Goal: Task Accomplishment & Management: Use online tool/utility

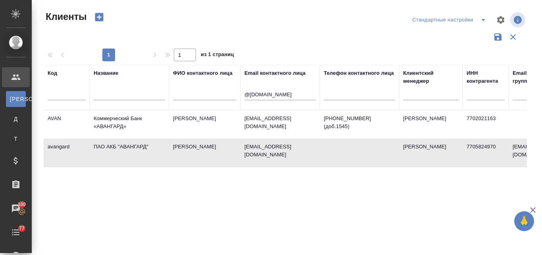
select select "RU"
drag, startPoint x: 282, startPoint y: 93, endPoint x: 235, endPoint y: 96, distance: 46.5
click at [235, 96] on tr "Код Название ФИО контактного лица Email контактного лица @avangard.ru Телефон к…" at bounding box center [344, 87] width 600 height 45
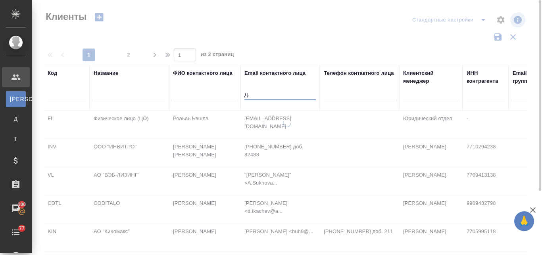
type input "Д"
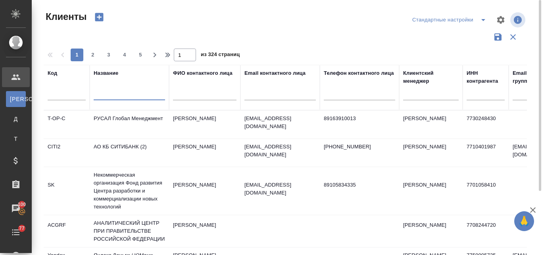
click at [122, 96] on input "text" at bounding box center [129, 95] width 71 height 10
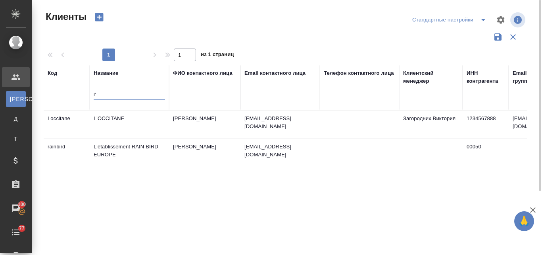
type input "l'"
click at [131, 113] on td "L'OCCITANE" at bounding box center [129, 124] width 79 height 28
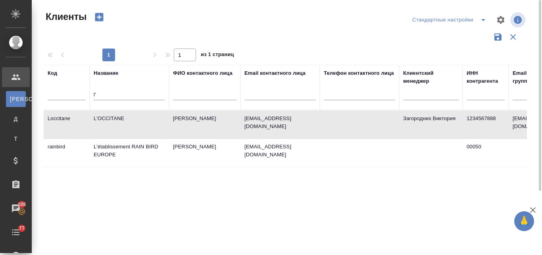
click at [131, 113] on td "L'OCCITANE" at bounding box center [129, 124] width 79 height 28
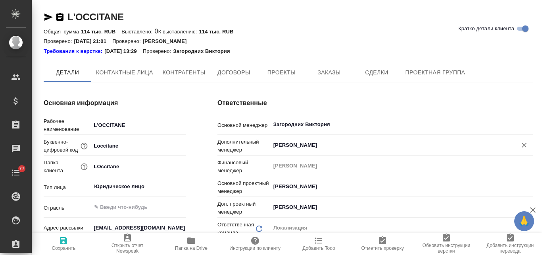
type input "(OTP) Общество с ограниченной ответственностью «Вектор Развития»"
type textarea "x"
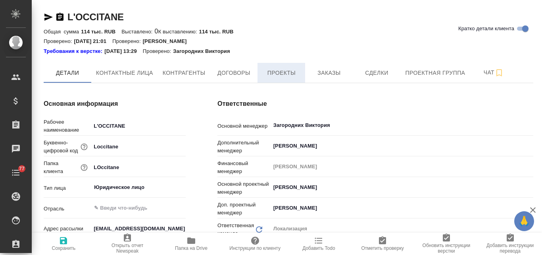
type textarea "x"
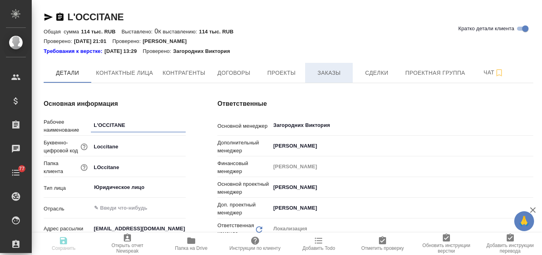
type textarea "x"
click at [322, 73] on span "Заказы" at bounding box center [329, 73] width 38 height 10
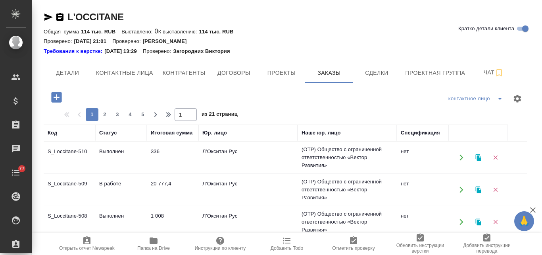
scroll to position [40, 0]
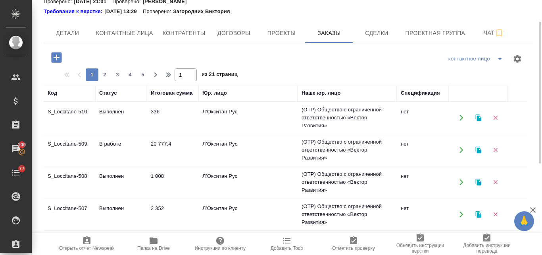
click at [208, 106] on td "Л’Окситан Рус" at bounding box center [248, 118] width 99 height 28
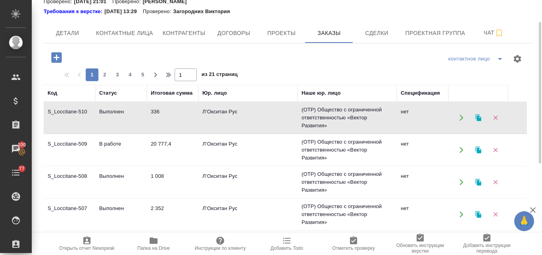
click at [208, 106] on td "Л’Окситан Рус" at bounding box center [248, 118] width 99 height 28
click at [477, 120] on icon "button" at bounding box center [479, 117] width 6 height 7
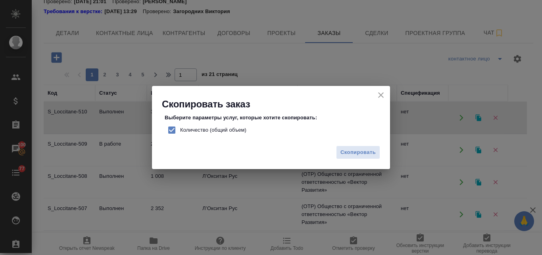
click at [171, 130] on input "Количество (общий объем)" at bounding box center [172, 129] width 17 height 17
checkbox input "false"
click at [364, 154] on span "Скопировать" at bounding box center [358, 152] width 35 height 9
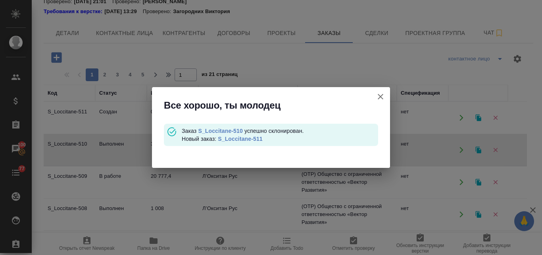
click at [243, 137] on link "S_Loccitane-511" at bounding box center [240, 138] width 44 height 6
click at [382, 96] on icon "button" at bounding box center [381, 97] width 10 height 10
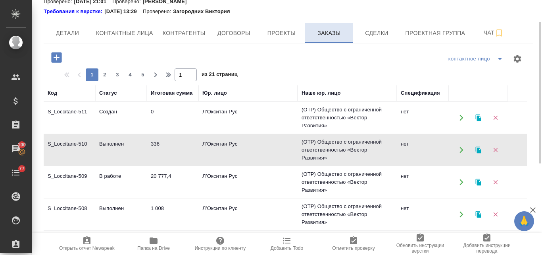
click at [336, 36] on span "Заказы" at bounding box center [329, 33] width 38 height 10
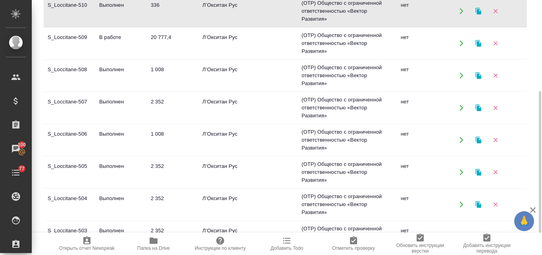
scroll to position [0, 0]
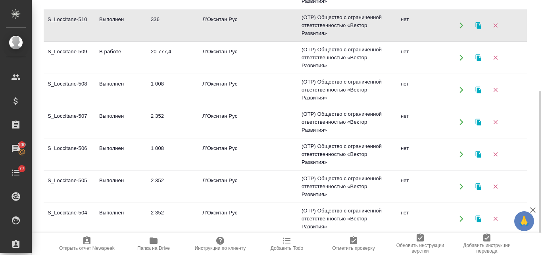
click at [170, 83] on td "1 008" at bounding box center [173, 90] width 52 height 28
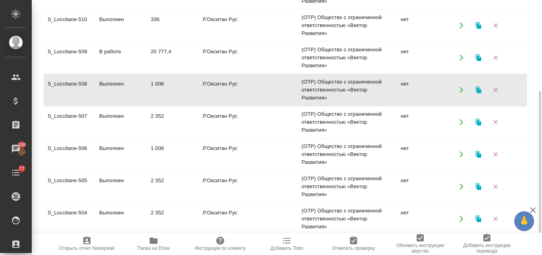
click at [170, 83] on td "1 008" at bounding box center [173, 90] width 52 height 28
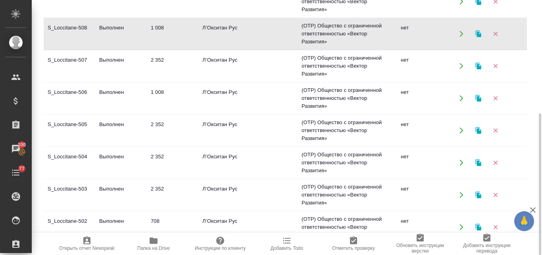
scroll to position [29, 0]
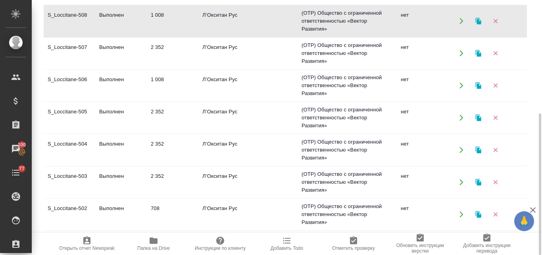
click at [167, 207] on td "708" at bounding box center [173, 214] width 52 height 28
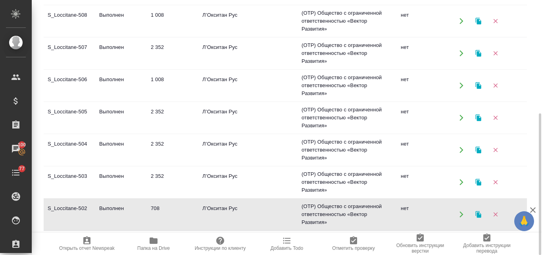
click at [167, 207] on td "708" at bounding box center [173, 214] width 52 height 28
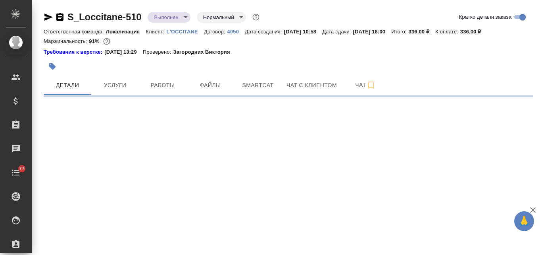
select select "RU"
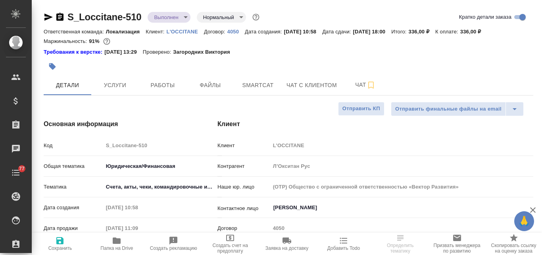
type textarea "x"
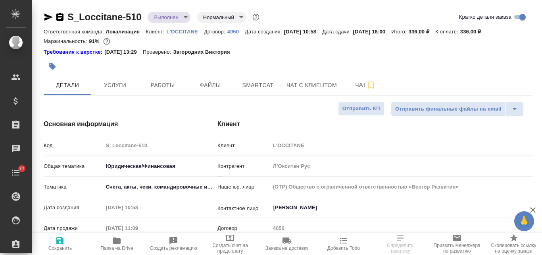
type textarea "x"
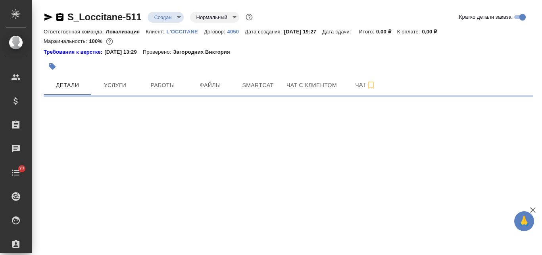
select select "RU"
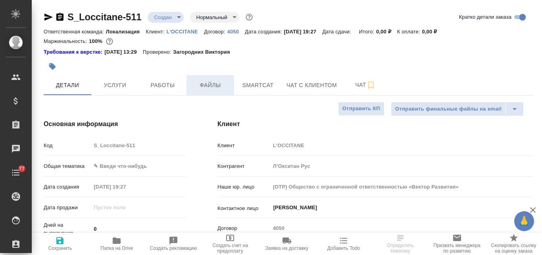
type textarea "x"
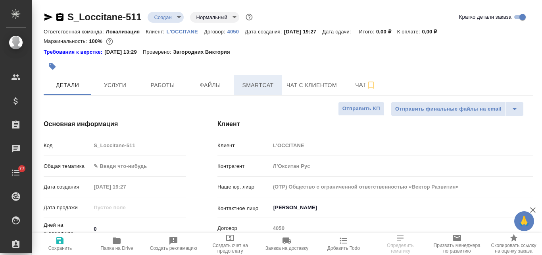
type textarea "x"
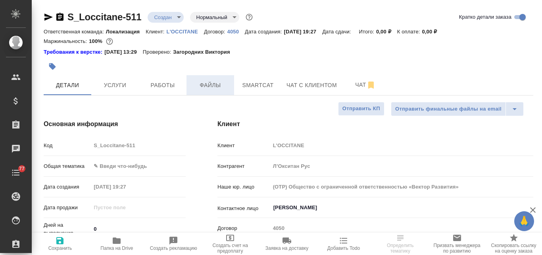
click at [207, 81] on span "Файлы" at bounding box center [210, 85] width 38 height 10
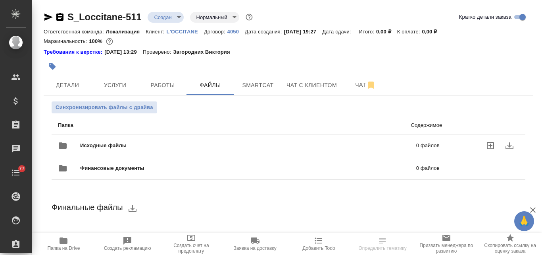
click at [106, 146] on span "Исходные файлы" at bounding box center [175, 145] width 191 height 8
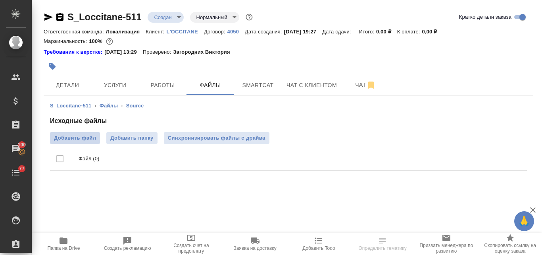
click at [93, 137] on span "Добавить файл" at bounding box center [75, 138] width 42 height 8
click at [0, 0] on input "Добавить файл" at bounding box center [0, 0] width 0 height 0
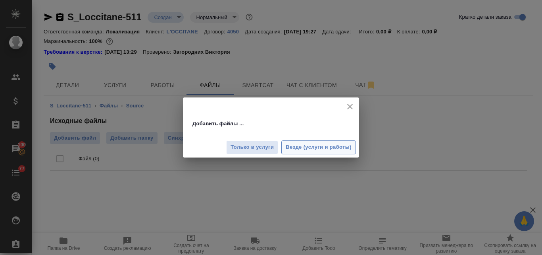
click at [295, 144] on span "Везде (услуги и работы)" at bounding box center [319, 147] width 66 height 9
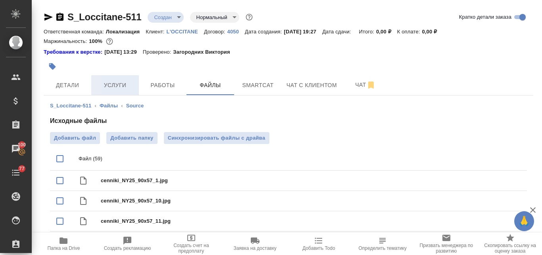
click at [97, 85] on span "Услуги" at bounding box center [115, 85] width 38 height 10
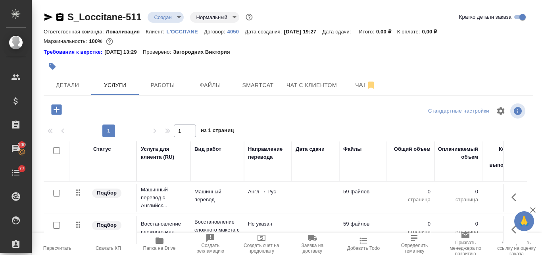
click at [58, 149] on input "checkbox" at bounding box center [56, 150] width 7 height 7
checkbox input "true"
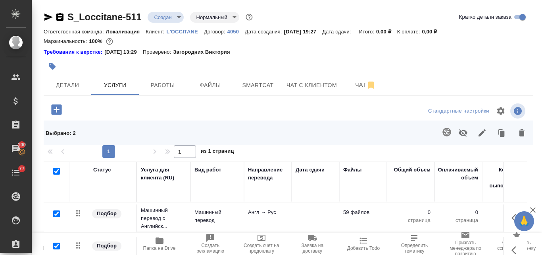
click at [519, 136] on icon "button" at bounding box center [522, 132] width 6 height 7
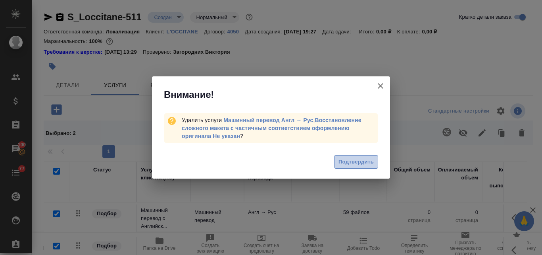
click at [362, 164] on span "Подтвердить" at bounding box center [356, 161] width 35 height 9
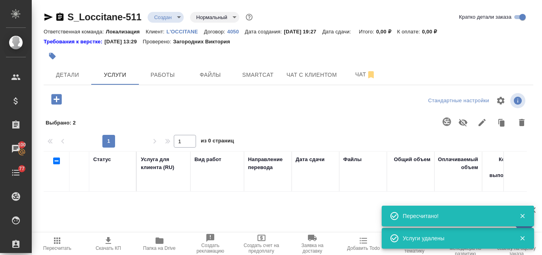
click at [55, 100] on icon "button" at bounding box center [56, 99] width 10 height 10
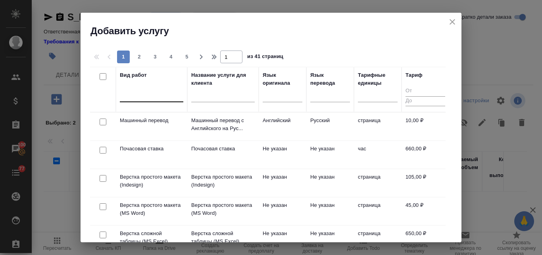
click at [136, 94] on div at bounding box center [152, 94] width 64 height 12
type input "r"
type input "корр"
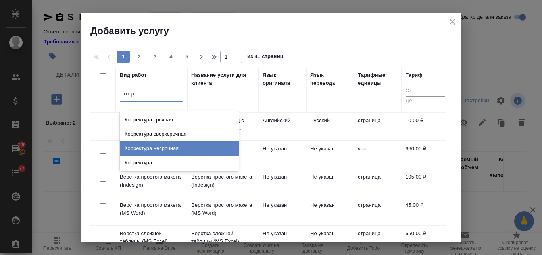
click at [172, 148] on div "Корректура несрочная" at bounding box center [179, 148] width 119 height 14
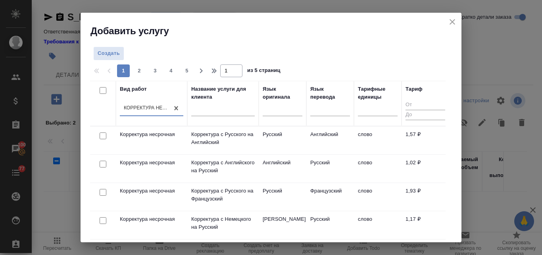
click at [279, 165] on td "Английский" at bounding box center [283, 168] width 48 height 28
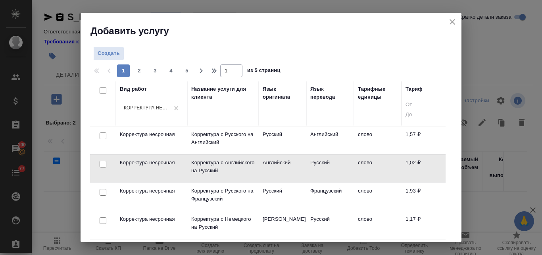
click at [279, 165] on td "Английский" at bounding box center [283, 168] width 48 height 28
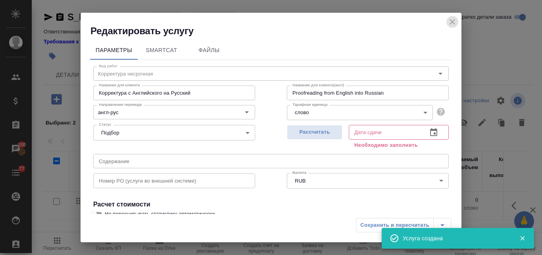
click at [450, 22] on icon "close" at bounding box center [453, 22] width 10 height 10
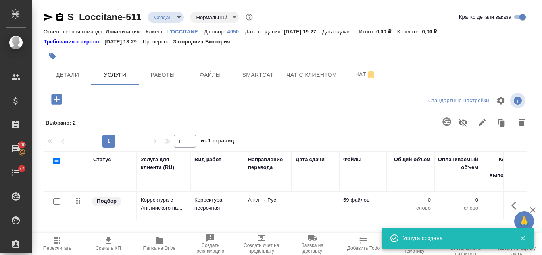
click at [59, 202] on input "checkbox" at bounding box center [56, 201] width 7 height 7
checkbox input "true"
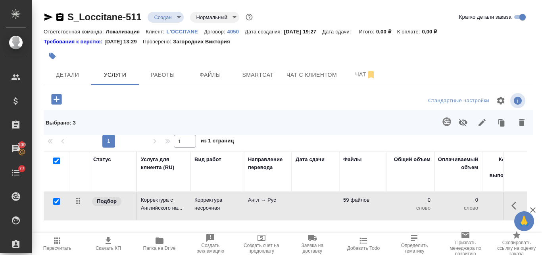
click at [443, 123] on icon "button" at bounding box center [447, 121] width 8 height 8
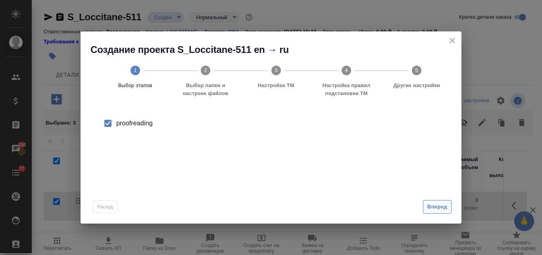
click at [431, 204] on span "Вперед" at bounding box center [438, 206] width 20 height 9
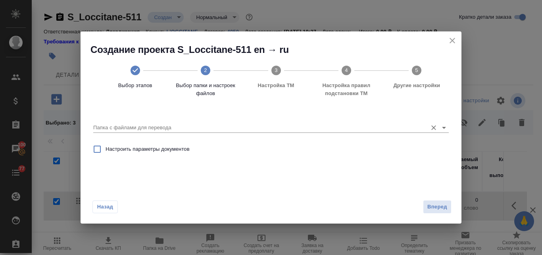
click at [135, 124] on input "Папка с файлами для перевода" at bounding box center [258, 128] width 330 height 10
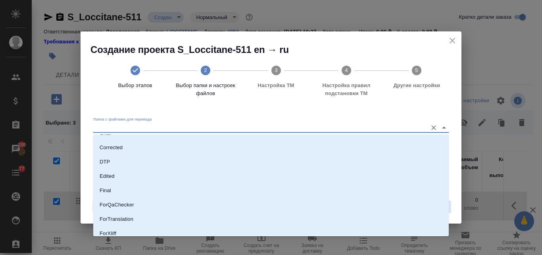
scroll to position [79, 0]
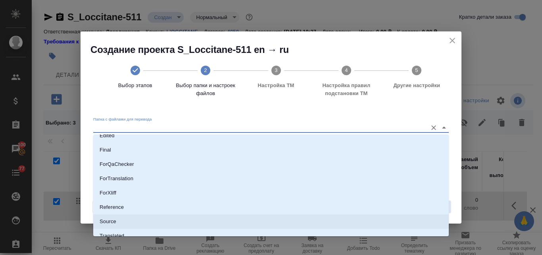
click at [124, 218] on li "Source" at bounding box center [271, 221] width 356 height 14
type input "Source"
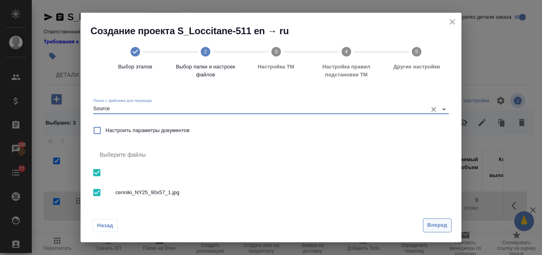
click at [435, 226] on span "Вперед" at bounding box center [438, 224] width 20 height 9
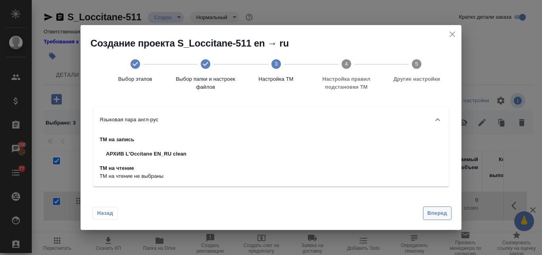
click at [441, 212] on span "Вперед" at bounding box center [438, 212] width 20 height 9
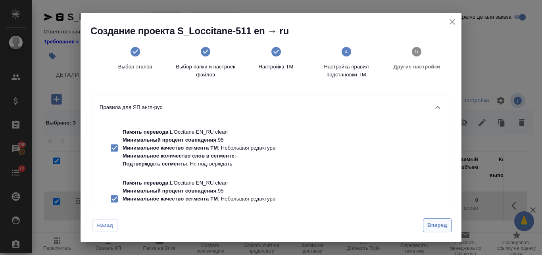
click at [434, 226] on span "Вперед" at bounding box center [438, 224] width 20 height 9
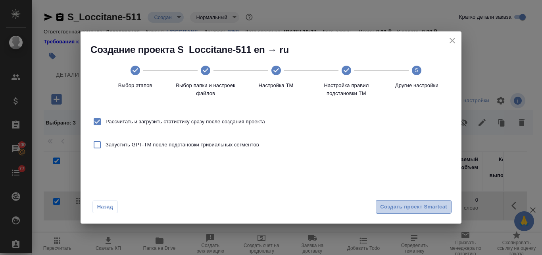
click at [409, 211] on button "Создать проект Smartcat" at bounding box center [414, 207] width 76 height 14
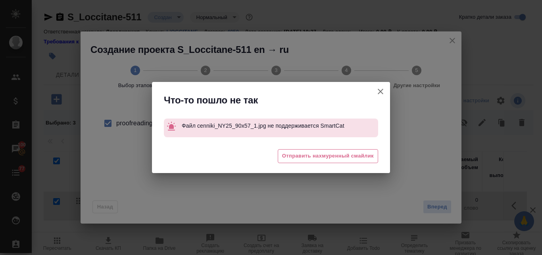
click at [382, 88] on icon "button" at bounding box center [381, 92] width 10 height 10
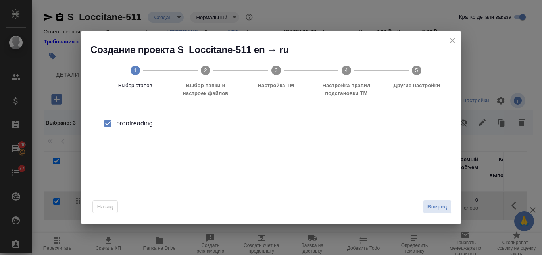
click at [453, 42] on icon "close" at bounding box center [453, 41] width 10 height 10
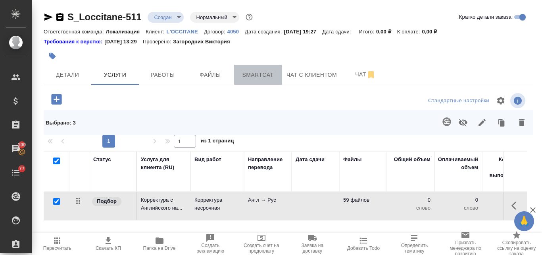
click at [274, 75] on span "Smartcat" at bounding box center [258, 75] width 38 height 10
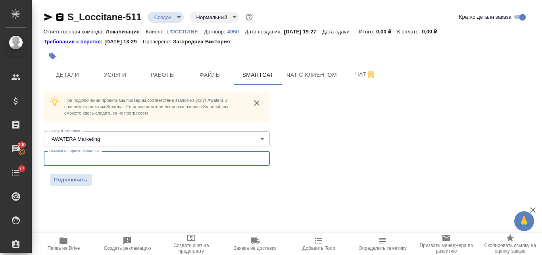
click at [114, 159] on input "text" at bounding box center [157, 158] width 226 height 14
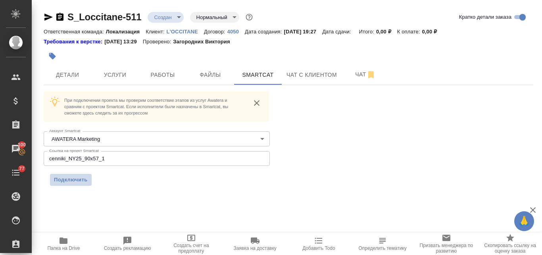
click at [73, 177] on span "Подключить" at bounding box center [71, 179] width 34 height 8
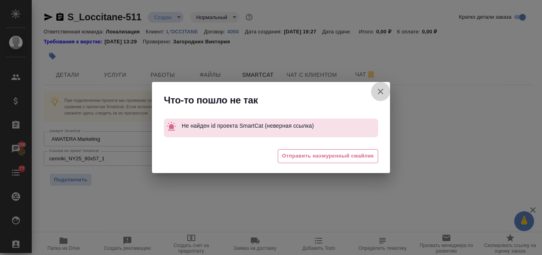
click at [384, 90] on icon "button" at bounding box center [381, 92] width 10 height 10
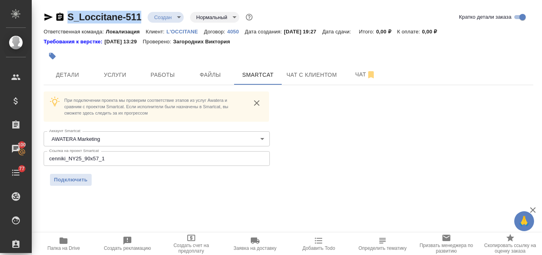
drag, startPoint x: 142, startPoint y: 16, endPoint x: 69, endPoint y: 13, distance: 73.5
click at [69, 13] on div "S_Loccitane-511 Создан new Нормальный normal" at bounding box center [149, 17] width 211 height 13
copy link "S_Loccitane-511"
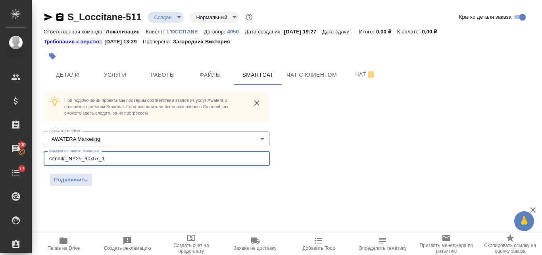
drag, startPoint x: 119, startPoint y: 162, endPoint x: 40, endPoint y: 154, distance: 79.3
click at [40, 154] on div "S_Loccitane-511 Создан new Нормальный normal Кратко детали заказа Ответственная…" at bounding box center [288, 103] width 499 height 206
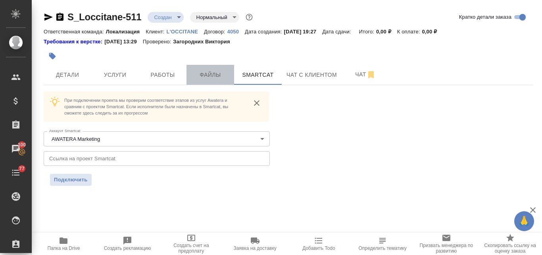
click at [213, 74] on span "Файлы" at bounding box center [210, 75] width 38 height 10
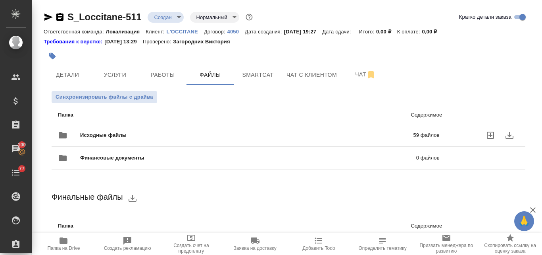
click at [164, 136] on span "Исходные файлы" at bounding box center [175, 135] width 190 height 8
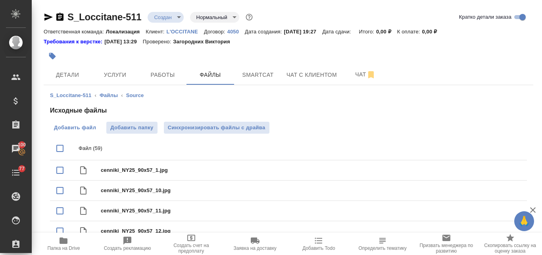
click at [85, 127] on span "Добавить файл" at bounding box center [75, 127] width 42 height 8
click at [0, 0] on input "Добавить файл" at bounding box center [0, 0] width 0 height 0
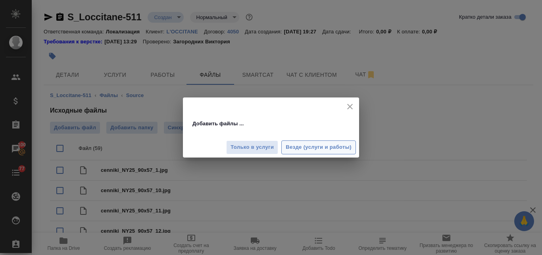
click at [297, 150] on span "Везде (услуги и работы)" at bounding box center [319, 147] width 66 height 9
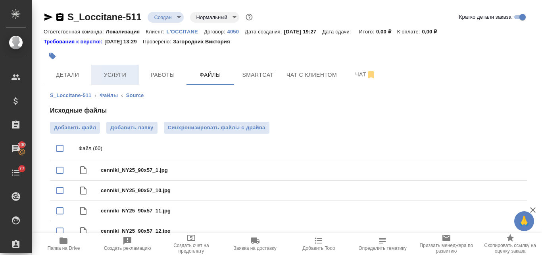
click at [131, 77] on span "Услуги" at bounding box center [115, 75] width 38 height 10
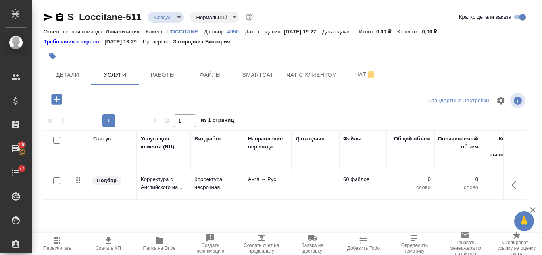
click at [55, 179] on input "checkbox" at bounding box center [56, 180] width 7 height 7
checkbox input "true"
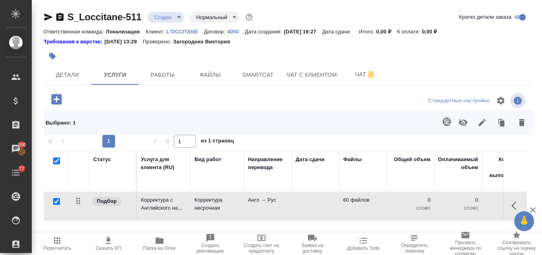
click at [443, 125] on icon "button" at bounding box center [447, 121] width 8 height 8
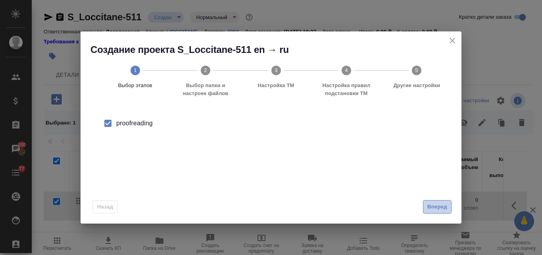
click at [440, 206] on span "Вперед" at bounding box center [438, 206] width 20 height 9
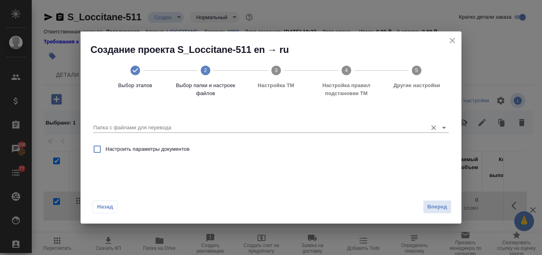
click at [147, 124] on input "Папка с файлами для перевода" at bounding box center [258, 128] width 330 height 10
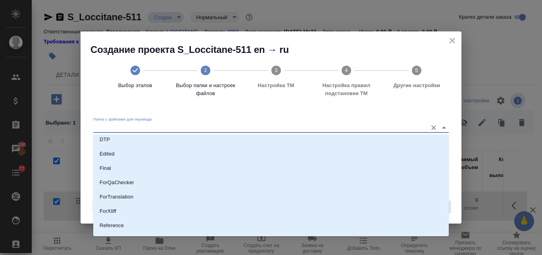
scroll to position [79, 0]
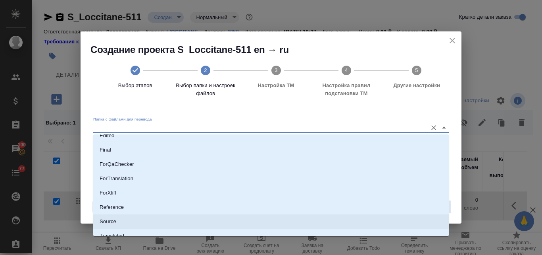
click at [110, 221] on p "Source" at bounding box center [108, 221] width 17 height 8
type input "Source"
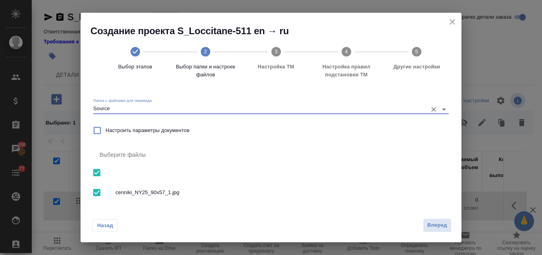
click at [98, 172] on input "checkbox" at bounding box center [97, 172] width 17 height 17
checkbox input "false"
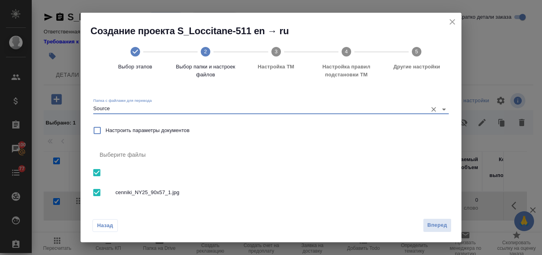
checkbox input "false"
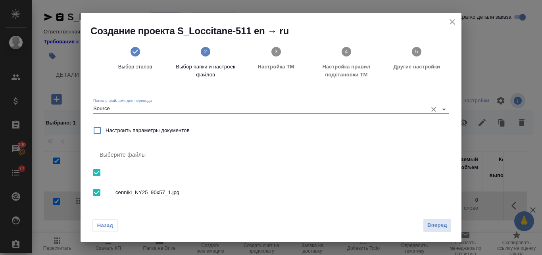
checkbox input "false"
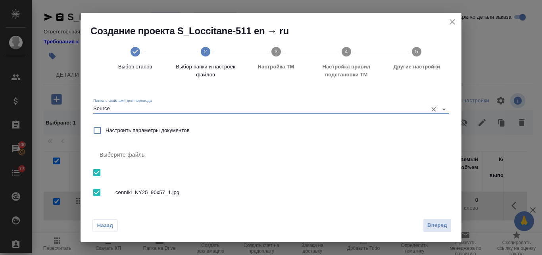
checkbox input "false"
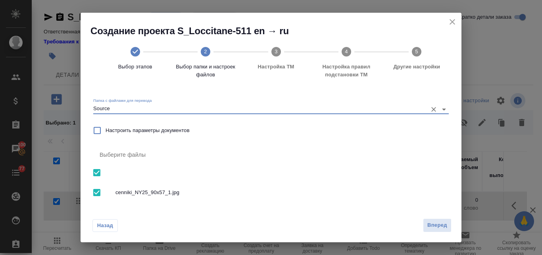
checkbox input "false"
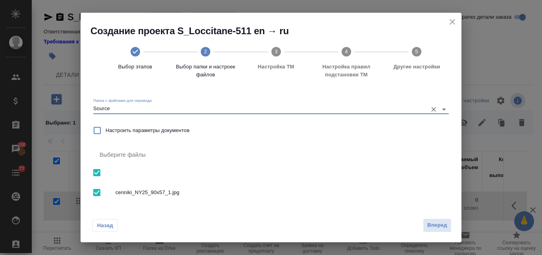
checkbox input "false"
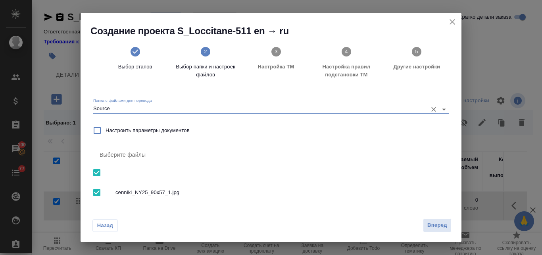
checkbox input "false"
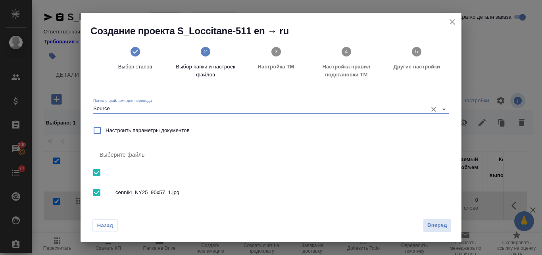
checkbox input "false"
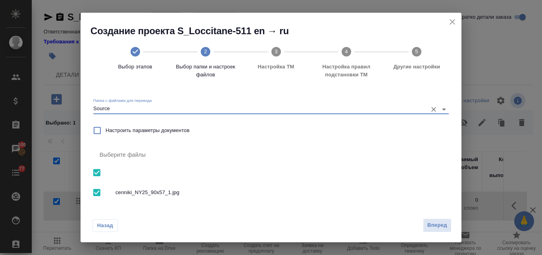
checkbox input "false"
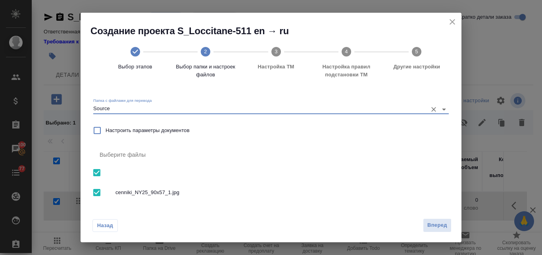
checkbox input "false"
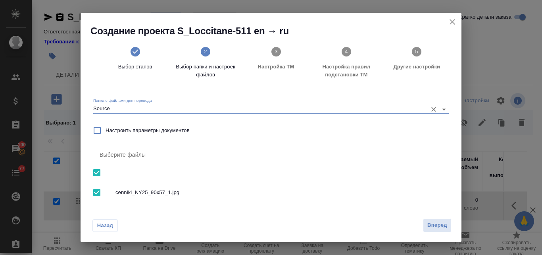
checkbox input "false"
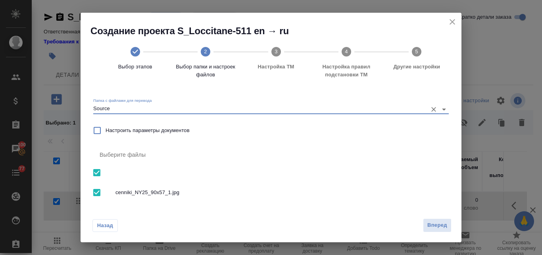
checkbox input "false"
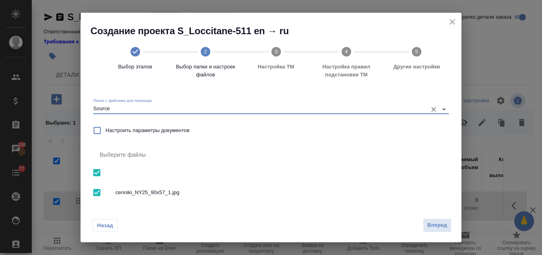
checkbox input "false"
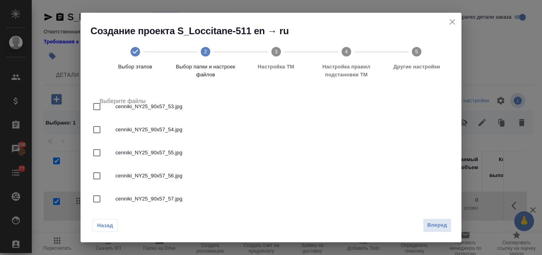
scroll to position [1367, 0]
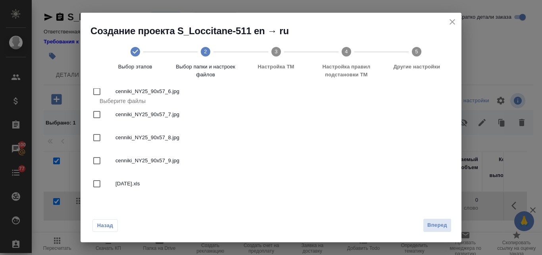
click at [96, 185] on input "checkbox" at bounding box center [97, 183] width 17 height 17
checkbox input "true"
click at [435, 224] on span "Вперед" at bounding box center [438, 224] width 20 height 9
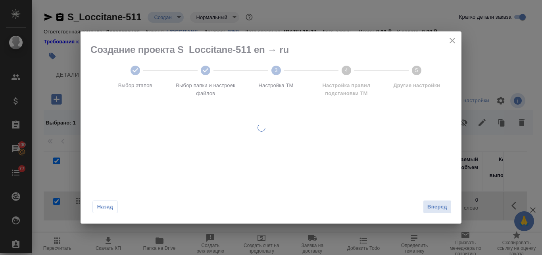
scroll to position [0, 0]
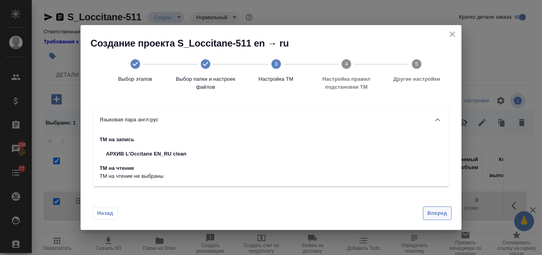
click at [437, 210] on span "Вперед" at bounding box center [438, 212] width 20 height 9
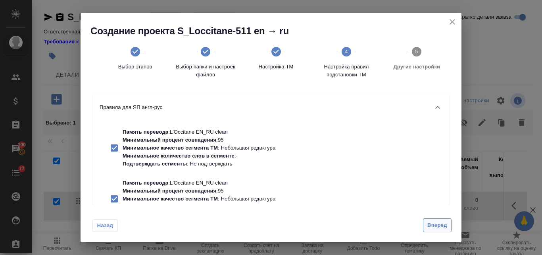
click at [436, 219] on button "Вперед" at bounding box center [437, 225] width 29 height 14
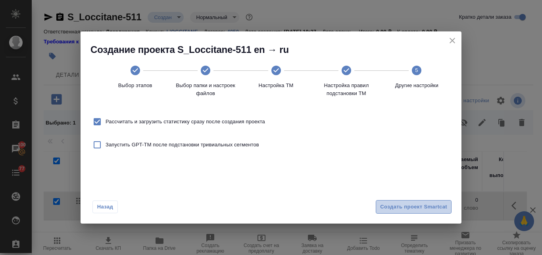
click at [393, 207] on span "Создать проект Smartcat" at bounding box center [413, 206] width 67 height 9
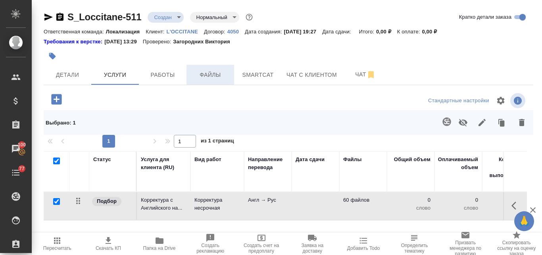
click at [216, 72] on span "Файлы" at bounding box center [210, 75] width 38 height 10
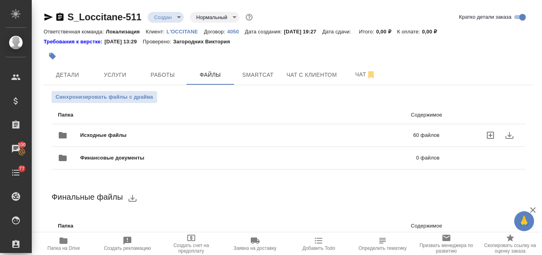
click at [295, 130] on div "Исходные файлы 60 файлов" at bounding box center [249, 134] width 382 height 19
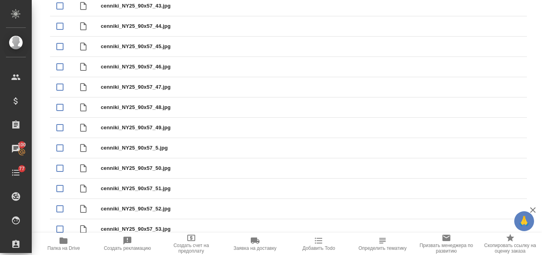
scroll to position [1144, 0]
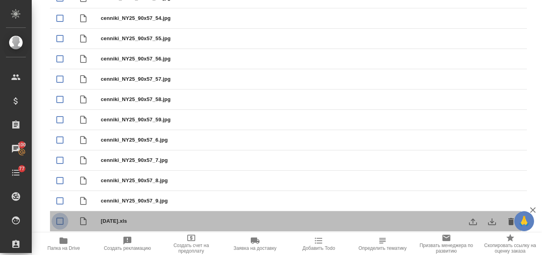
click at [64, 220] on input "checkbox" at bounding box center [60, 220] width 17 height 17
checkbox input "true"
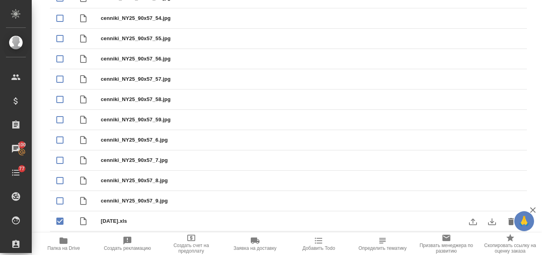
click at [509, 221] on icon "delete" at bounding box center [512, 221] width 6 height 7
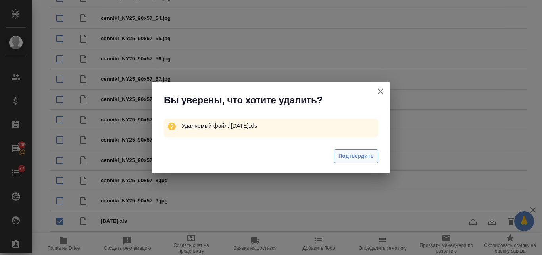
click at [361, 159] on span "Подтвердить" at bounding box center [356, 155] width 35 height 9
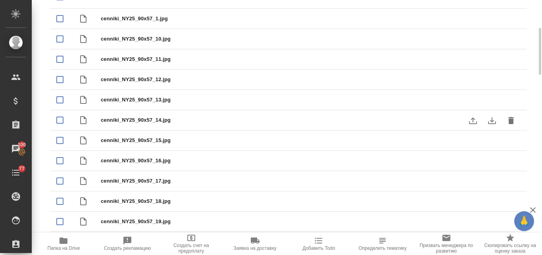
scroll to position [0, 0]
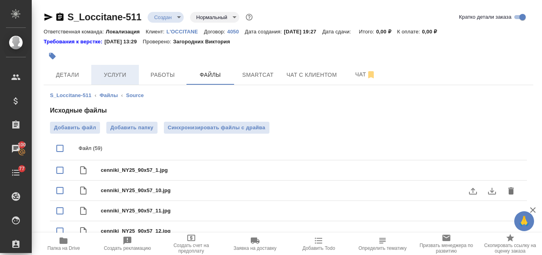
click at [115, 76] on span "Услуги" at bounding box center [115, 75] width 38 height 10
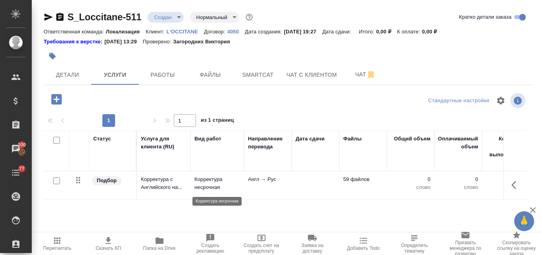
click at [200, 177] on p "Корректура несрочная" at bounding box center [218, 183] width 46 height 16
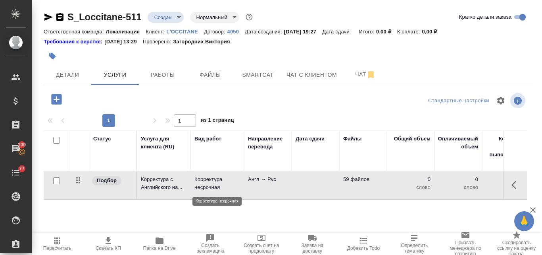
click at [200, 177] on p "Корректура несрочная" at bounding box center [218, 183] width 46 height 16
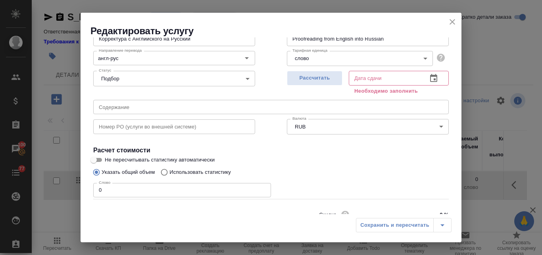
scroll to position [90, 0]
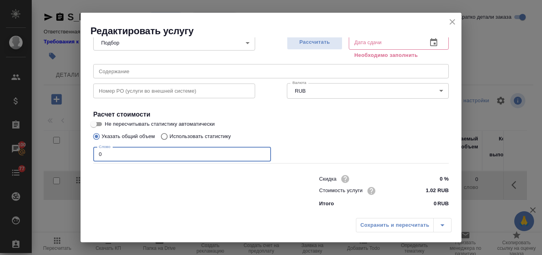
drag, startPoint x: 105, startPoint y: 152, endPoint x: 95, endPoint y: 154, distance: 10.4
click at [95, 154] on input "0" at bounding box center [182, 154] width 178 height 14
type input "250"
click at [302, 45] on span "Рассчитать" at bounding box center [314, 42] width 47 height 9
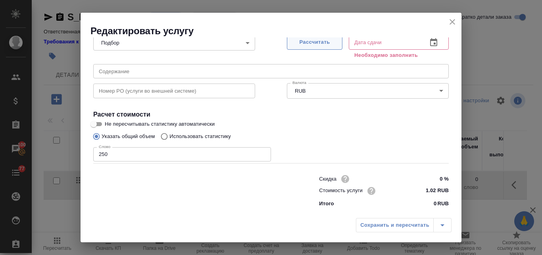
type input "12.09.2025 10:30"
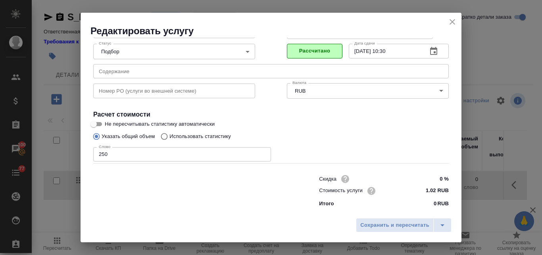
scroll to position [81, 0]
click at [372, 227] on span "Сохранить и пересчитать" at bounding box center [395, 224] width 69 height 9
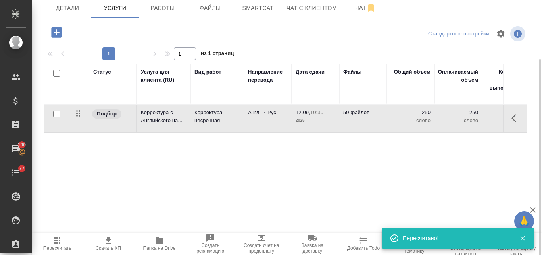
scroll to position [0, 0]
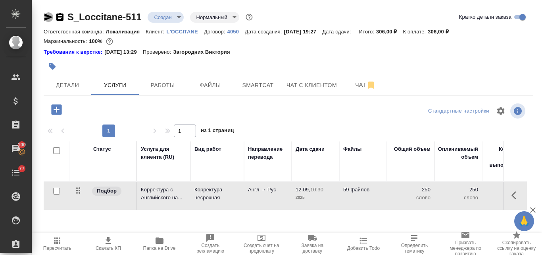
click at [49, 15] on icon "button" at bounding box center [49, 17] width 10 height 10
click at [71, 80] on span "Детали" at bounding box center [67, 85] width 38 height 10
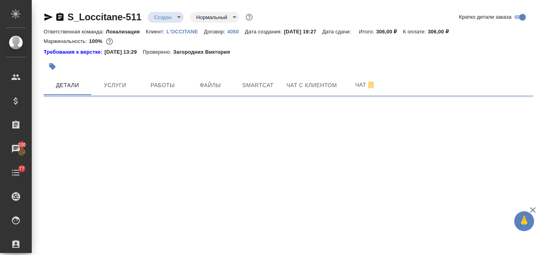
select select "RU"
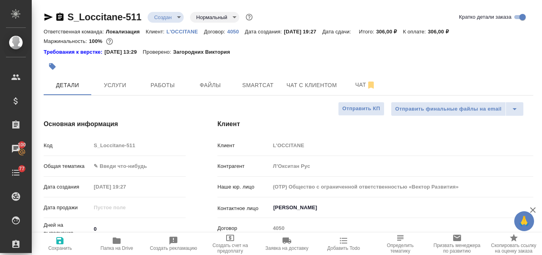
type textarea "x"
click at [110, 163] on body "🙏 .cls-1 fill:#fff; AWATERA Valyaeva Anna Клиенты Спецификации Заказы 100 Чаты …" at bounding box center [271, 127] width 542 height 255
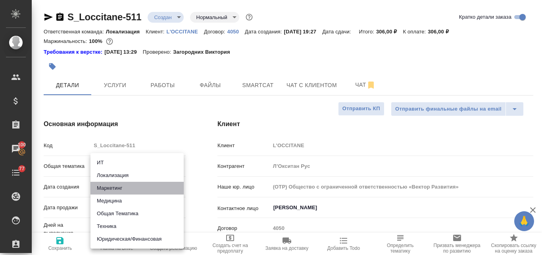
click at [115, 186] on li "Маркетинг" at bounding box center [137, 187] width 93 height 13
type input "marketing"
type textarea "x"
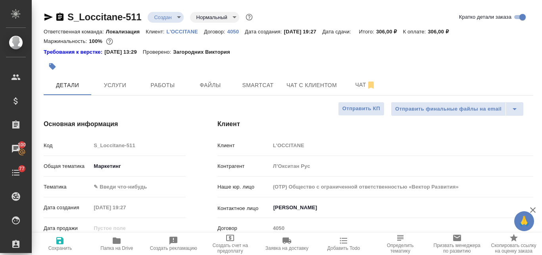
click at [102, 187] on body "🙏 .cls-1 fill:#fff; AWATERA Valyaeva Anna Клиенты Спецификации Заказы 100 Чаты …" at bounding box center [271, 127] width 542 height 255
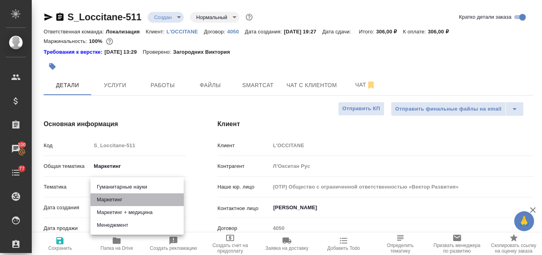
drag, startPoint x: 115, startPoint y: 199, endPoint x: 122, endPoint y: 205, distance: 9.3
click at [115, 199] on li "Маркетинг" at bounding box center [137, 199] width 93 height 13
type textarea "x"
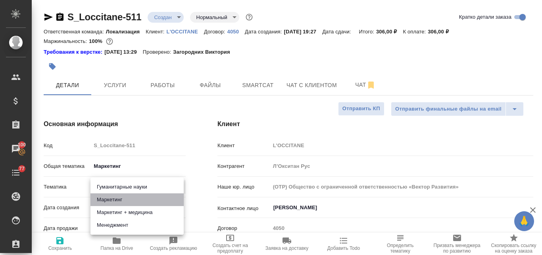
type input "5a8b8b956a9677013d343d63"
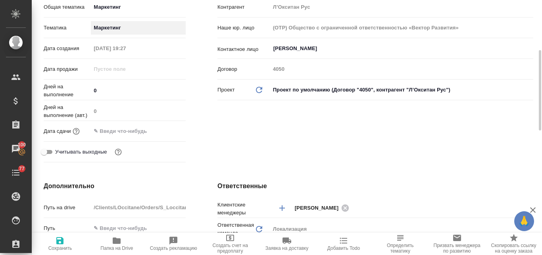
scroll to position [278, 0]
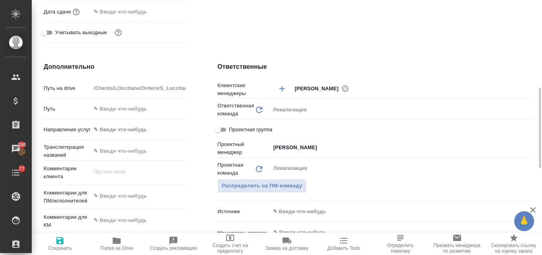
click at [59, 243] on icon "button" at bounding box center [59, 240] width 7 height 7
type textarea "x"
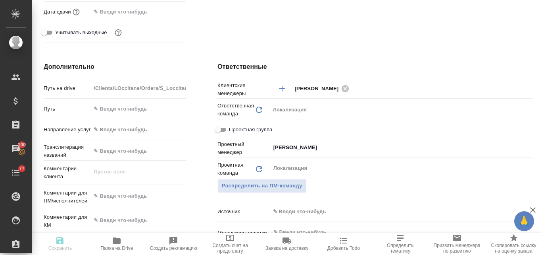
type textarea "x"
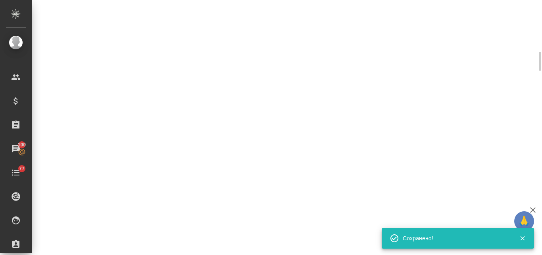
select select "RU"
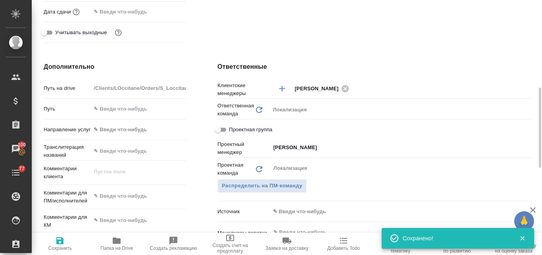
type textarea "x"
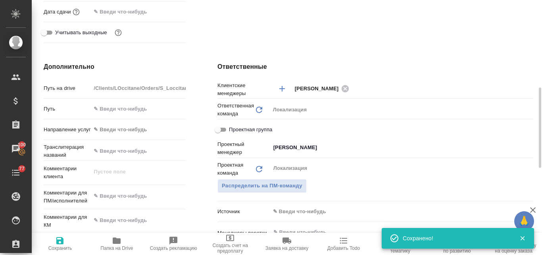
type textarea "x"
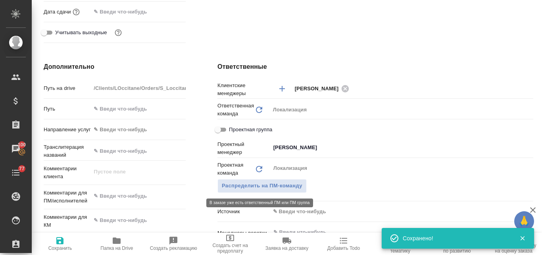
scroll to position [437, 0]
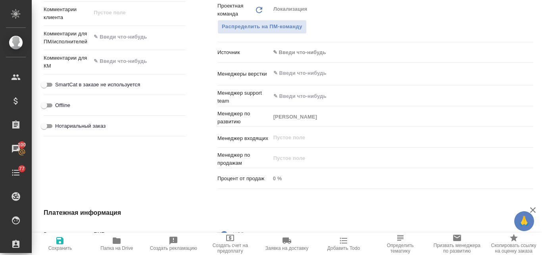
type textarea "x"
click at [111, 37] on textarea at bounding box center [138, 37] width 94 height 13
paste textarea "Коллеги, добрый день! Просьба принять материалы по ссылке на вычитку: https://d…"
type textarea "Коллеги, добрый день! Просьба принять материалы по ссылке на вычитку: https://d…"
type textarea "x"
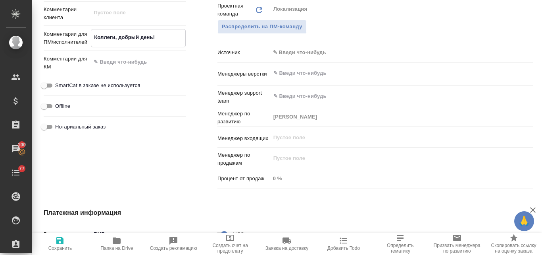
type textarea "x"
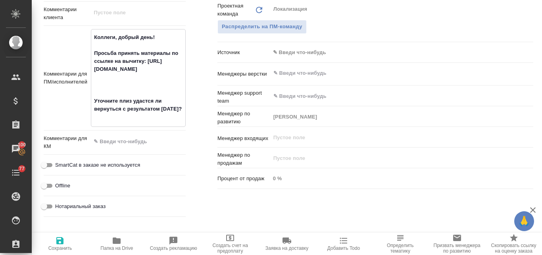
drag, startPoint x: 156, startPoint y: 36, endPoint x: 80, endPoint y: 39, distance: 76.3
click at [80, 39] on div "Комментарии для ПМ/исполнителей Коллеги, добрый день! Просьба принять материалы…" at bounding box center [115, 78] width 142 height 98
type textarea "Просьба принять материалы по ссылке на вычитку: https://disk.yandex.ru/d/1SK9iu…"
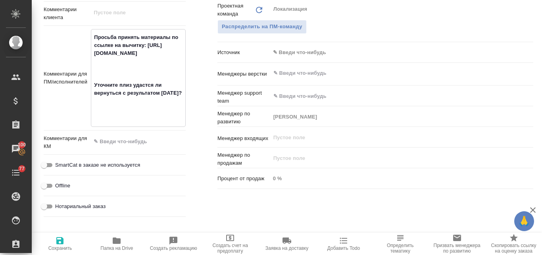
type textarea "x"
type textarea "Просьба принять материалы по ссылке на вычитку: https://disk.yandex.ru/d/1SK9iu…"
type textarea "x"
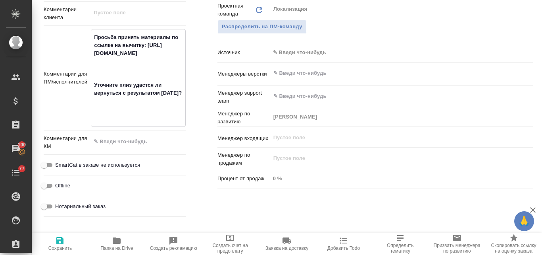
click at [61, 242] on icon "button" at bounding box center [60, 240] width 10 height 10
type textarea "x"
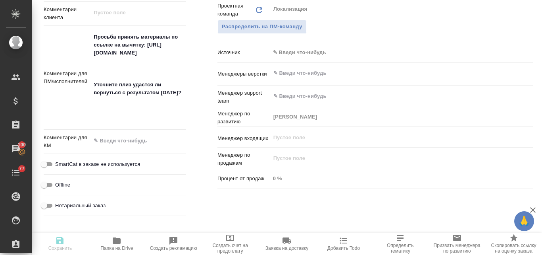
type textarea "x"
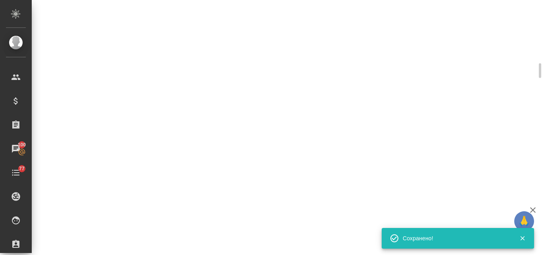
select select "RU"
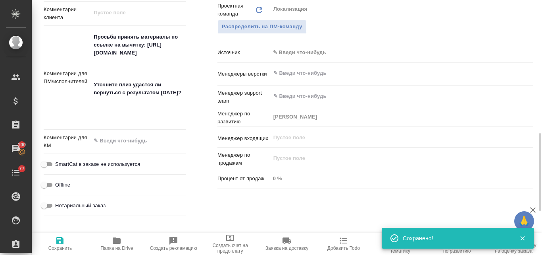
type textarea "x"
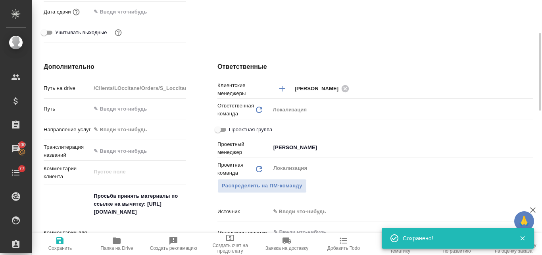
scroll to position [79, 0]
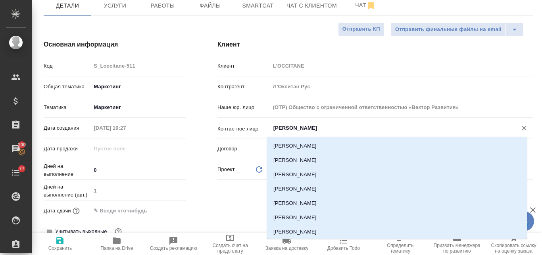
drag, startPoint x: 315, startPoint y: 128, endPoint x: 272, endPoint y: 131, distance: 43.0
click at [273, 131] on input "Дегтярева Диана" at bounding box center [389, 128] width 232 height 10
type textarea "x"
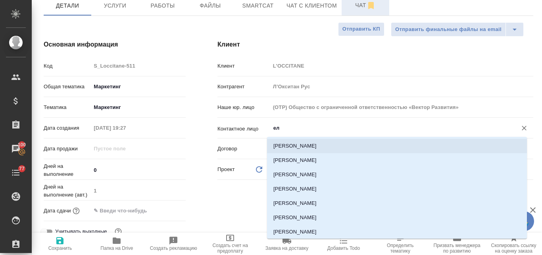
type input "ел"
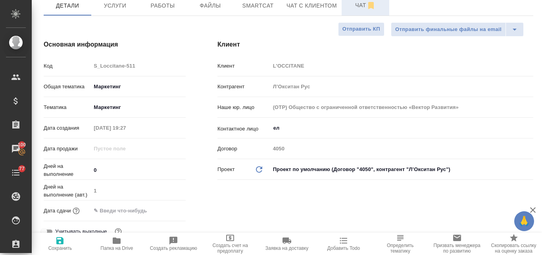
type textarea "x"
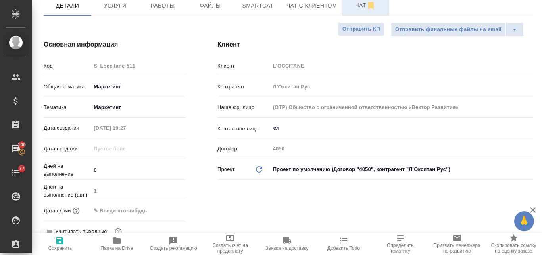
type textarea "x"
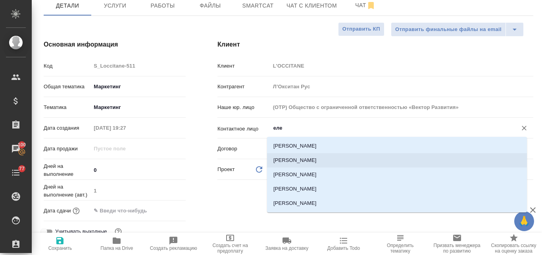
click at [314, 162] on li "Яценюк Елена" at bounding box center [397, 160] width 260 height 14
type input "Яценюк Елена"
type textarea "x"
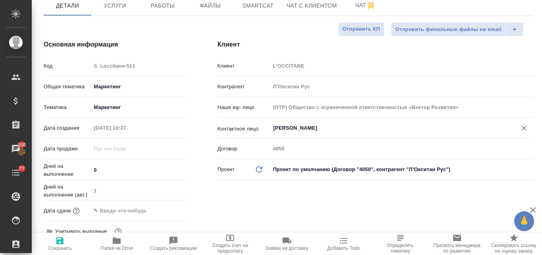
type input "Яценюк Елена"
click at [67, 243] on span "Сохранить" at bounding box center [60, 242] width 47 height 15
type textarea "x"
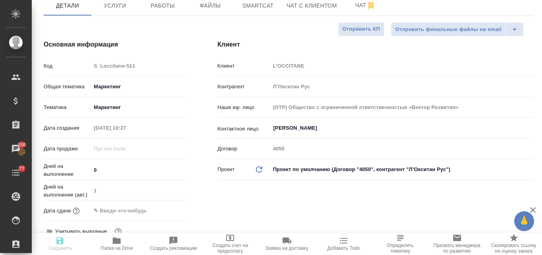
type textarea "x"
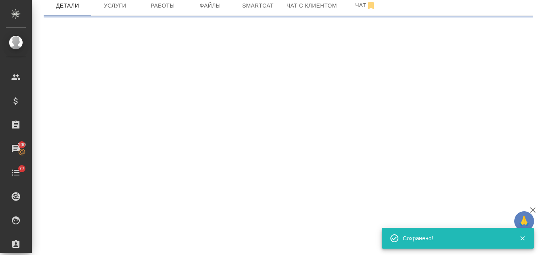
select select "RU"
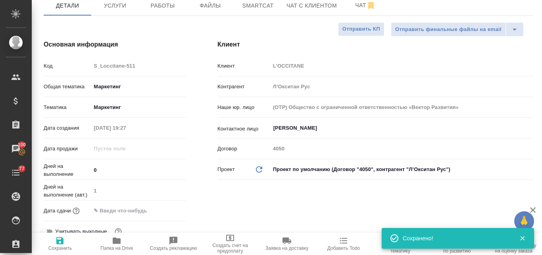
type textarea "x"
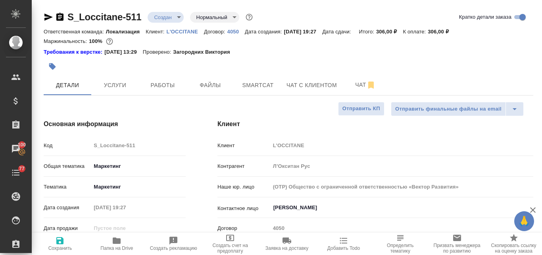
type textarea "x"
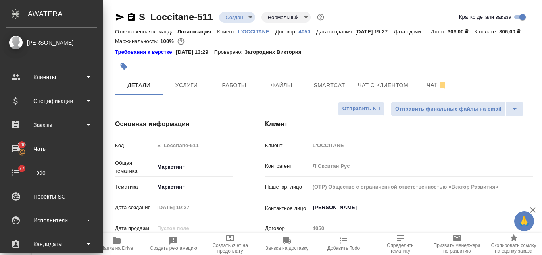
type textarea "x"
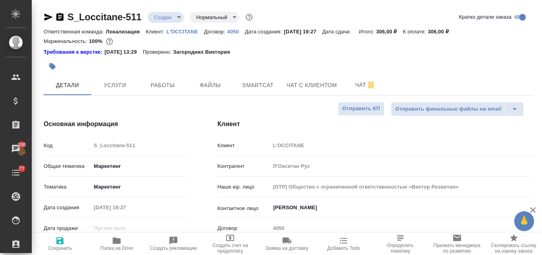
click at [45, 18] on icon "button" at bounding box center [48, 16] width 8 height 7
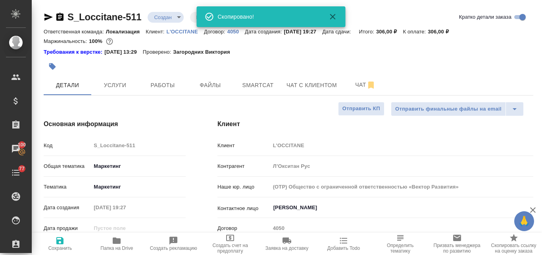
type textarea "x"
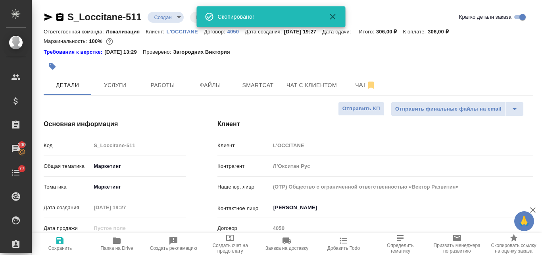
type textarea "x"
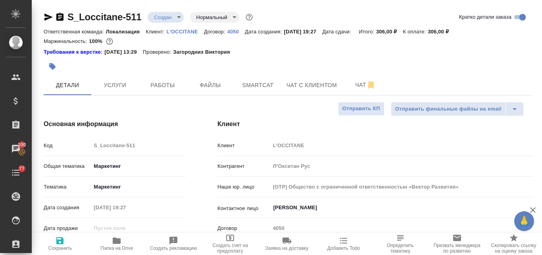
type textarea "x"
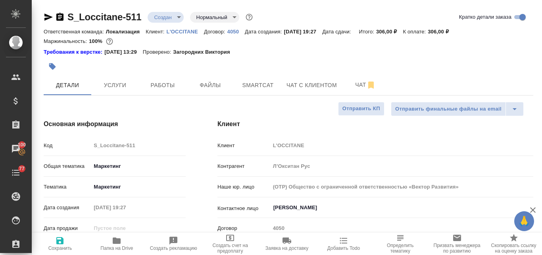
type textarea "x"
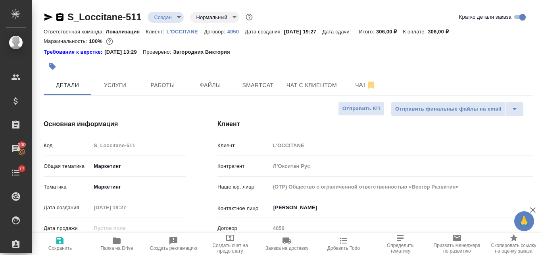
type textarea "x"
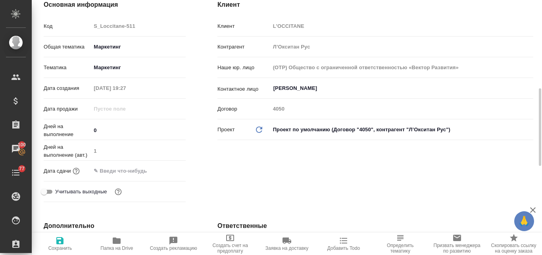
scroll to position [159, 0]
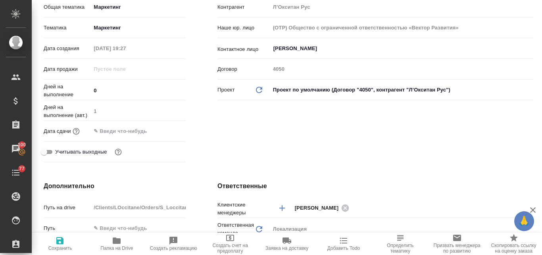
type textarea "x"
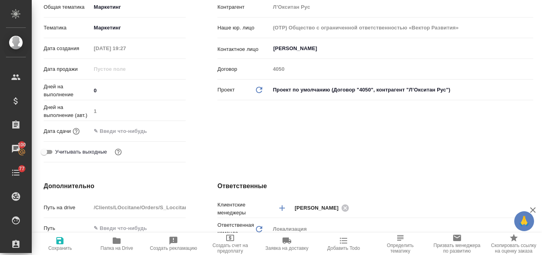
type textarea "x"
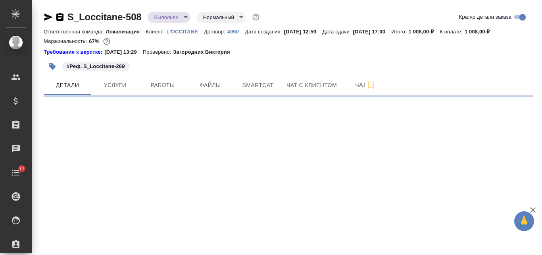
select select "RU"
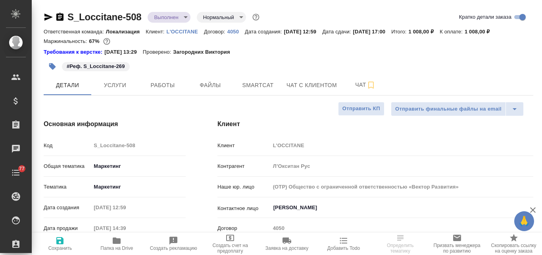
type textarea "x"
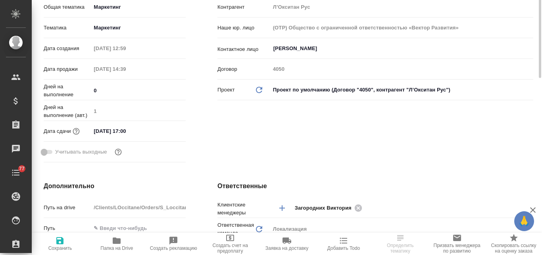
scroll to position [79, 0]
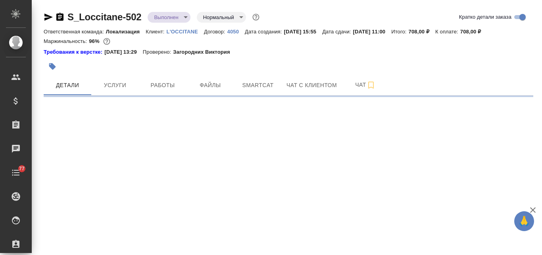
select select "RU"
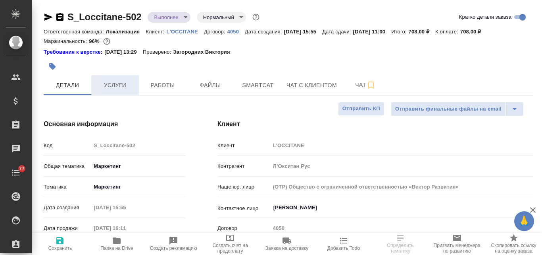
type textarea "x"
click at [110, 85] on span "Услуги" at bounding box center [115, 85] width 38 height 10
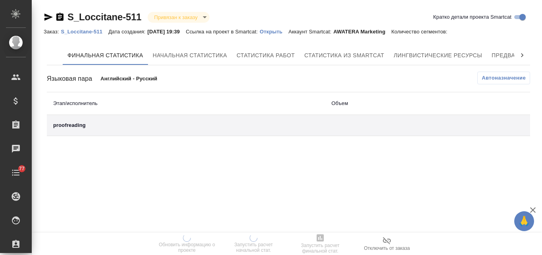
click at [277, 31] on p "Открыть" at bounding box center [274, 32] width 29 height 6
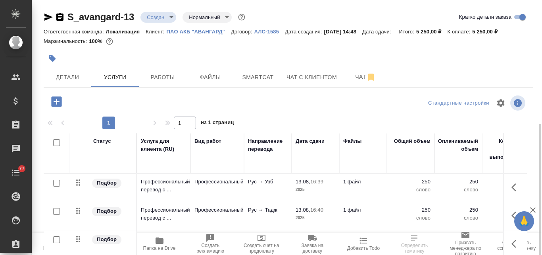
scroll to position [17, 0]
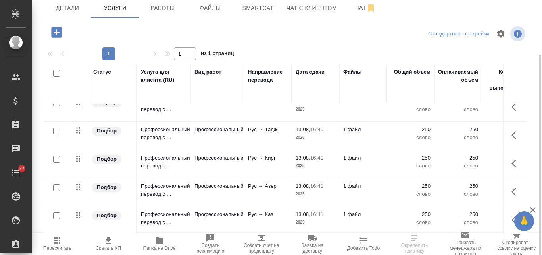
click at [109, 242] on icon "button" at bounding box center [109, 240] width 10 height 10
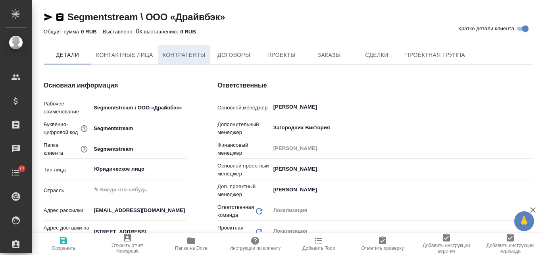
type textarea "x"
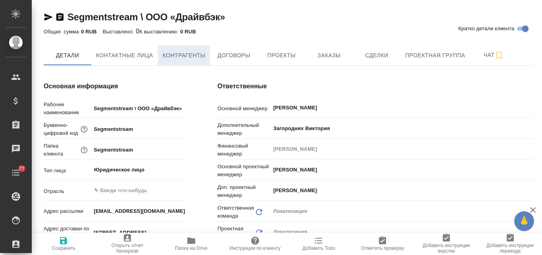
type textarea "x"
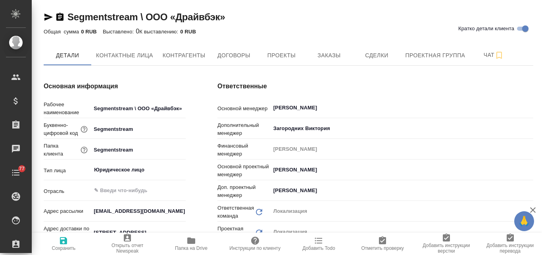
type textarea "x"
click at [339, 59] on span "Заказы" at bounding box center [329, 55] width 38 height 10
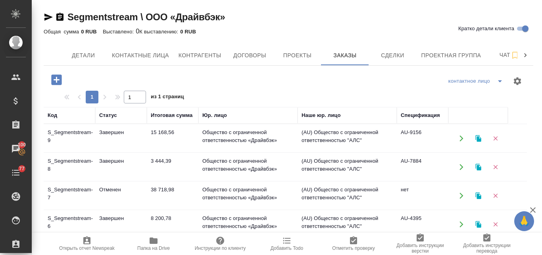
click at [104, 133] on td "Завершен" at bounding box center [121, 138] width 52 height 28
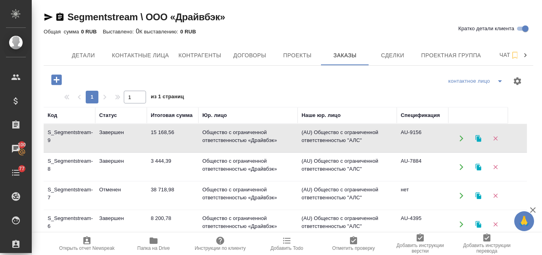
click at [104, 133] on td "Завершен" at bounding box center [121, 138] width 52 height 28
click at [480, 138] on icon "button" at bounding box center [478, 138] width 7 height 7
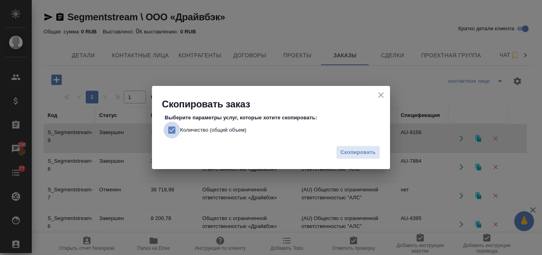
click at [174, 129] on input "Количество (общий объем)" at bounding box center [172, 129] width 17 height 17
checkbox input "false"
click at [367, 155] on span "Скопировать" at bounding box center [358, 152] width 35 height 9
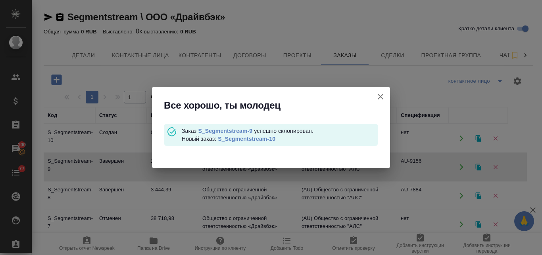
click at [244, 139] on link "S_Segmentstream-10" at bounding box center [247, 138] width 58 height 6
click at [381, 92] on icon "button" at bounding box center [381, 97] width 10 height 10
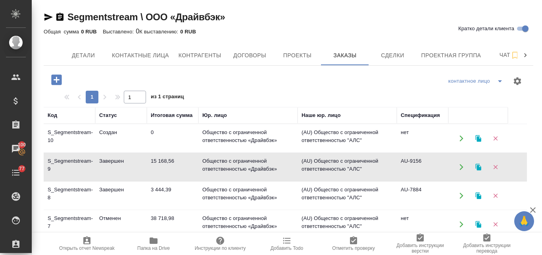
click at [164, 189] on td "3 444,39" at bounding box center [173, 195] width 52 height 28
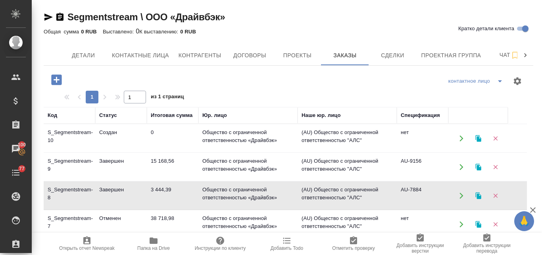
click at [164, 189] on td "3 444,39" at bounding box center [173, 195] width 52 height 28
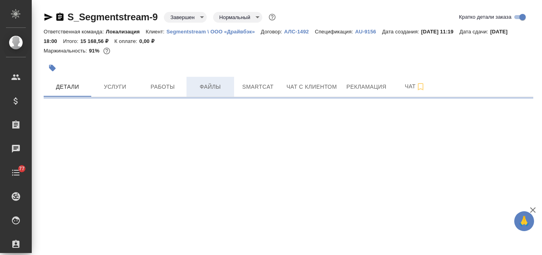
select select "RU"
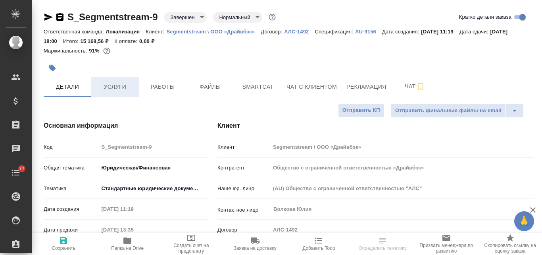
type textarea "x"
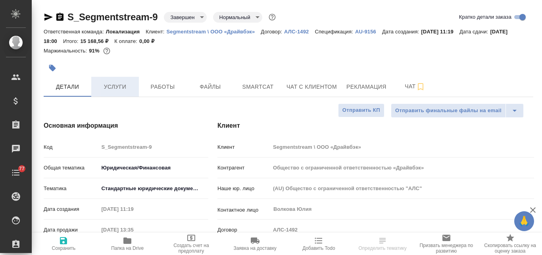
type textarea "x"
click at [121, 90] on span "Услуги" at bounding box center [115, 87] width 38 height 10
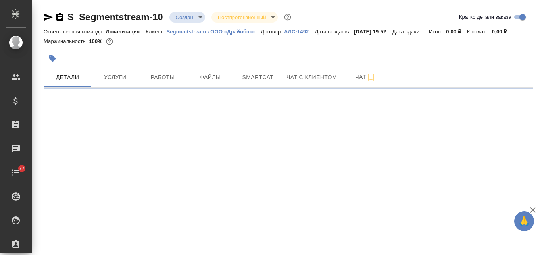
select select "RU"
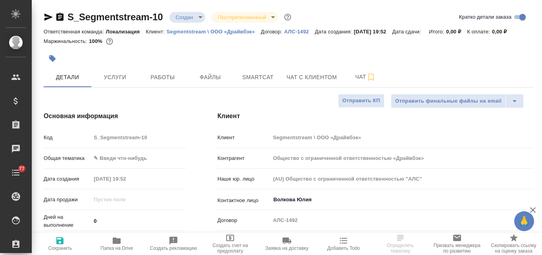
type textarea "x"
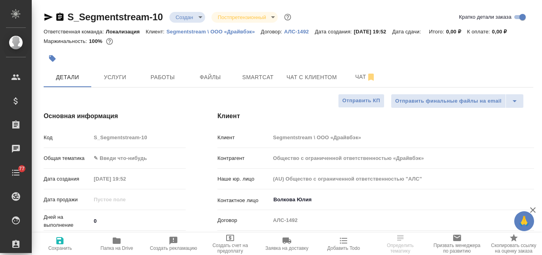
type textarea "x"
select select "RU"
type textarea "x"
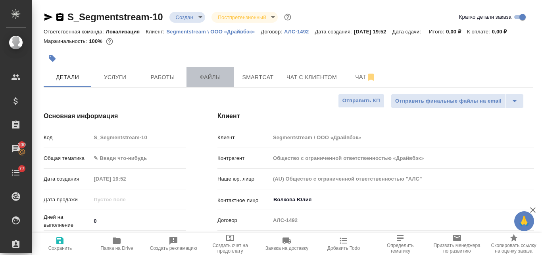
click at [210, 77] on span "Файлы" at bounding box center [210, 77] width 38 height 10
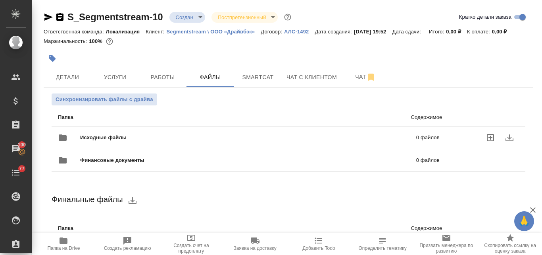
click at [116, 137] on span "Исходные файлы" at bounding box center [175, 137] width 191 height 8
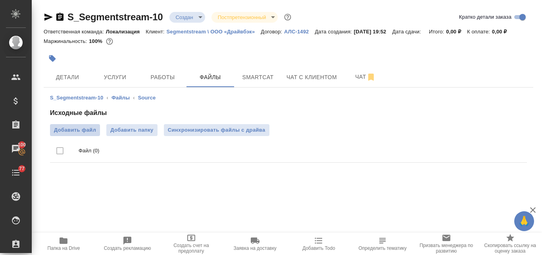
click at [81, 132] on span "Добавить файл" at bounding box center [75, 130] width 42 height 8
click at [0, 0] on input "Добавить файл" at bounding box center [0, 0] width 0 height 0
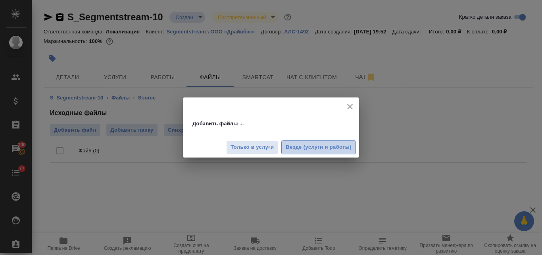
click at [301, 144] on span "Везде (услуги и работы)" at bounding box center [319, 147] width 66 height 9
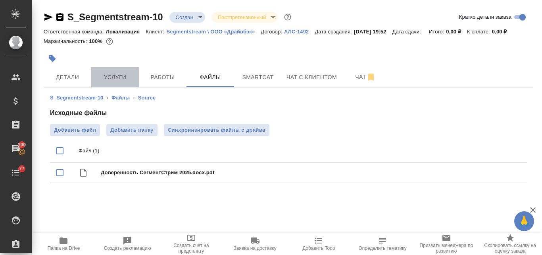
click at [118, 76] on span "Услуги" at bounding box center [115, 77] width 38 height 10
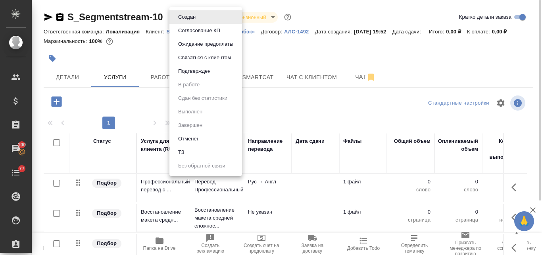
click at [203, 17] on body "🙏 .cls-1 fill:#fff; AWATERA Valyaeva Anna Клиенты Спецификации Заказы 100 Чаты …" at bounding box center [271, 127] width 542 height 255
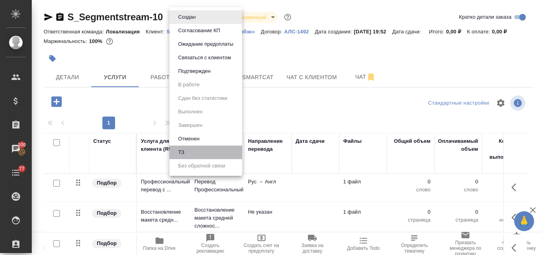
click at [192, 152] on li "ТЗ" at bounding box center [206, 151] width 73 height 13
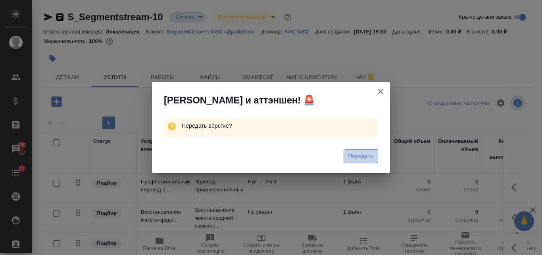
click at [362, 158] on span "Передать" at bounding box center [361, 155] width 26 height 9
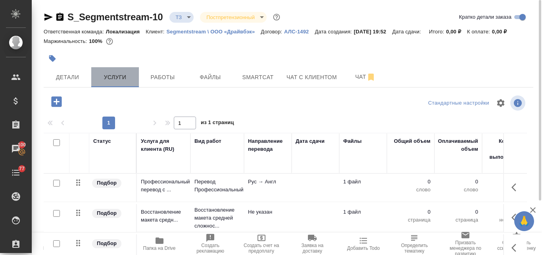
click at [106, 77] on span "Услуги" at bounding box center [115, 77] width 38 height 10
click at [56, 183] on input "checkbox" at bounding box center [56, 182] width 7 height 7
checkbox input "true"
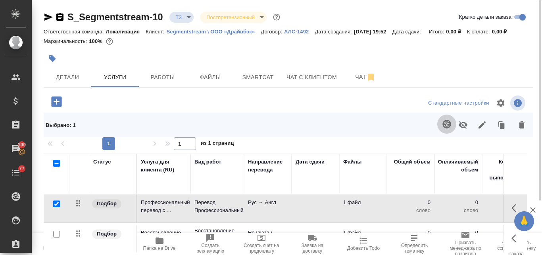
click at [446, 128] on icon "button" at bounding box center [447, 124] width 8 height 8
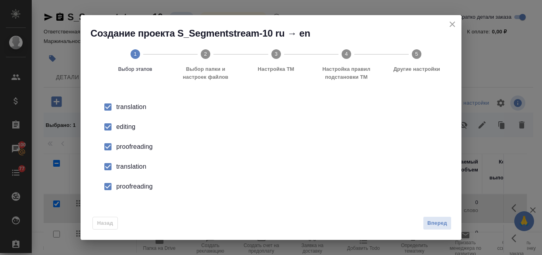
click at [125, 125] on div "editing" at bounding box center [279, 127] width 326 height 10
click at [129, 143] on div "proofreading" at bounding box center [279, 147] width 326 height 10
click at [123, 167] on div "translation" at bounding box center [279, 167] width 326 height 10
click at [128, 189] on div "proofreading" at bounding box center [279, 186] width 326 height 10
click at [445, 223] on span "Вперед" at bounding box center [438, 222] width 20 height 9
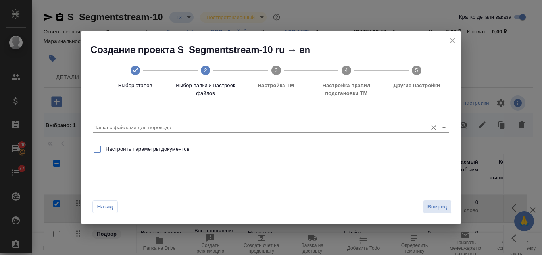
click at [146, 127] on input "Папка с файлами для перевода" at bounding box center [258, 128] width 330 height 10
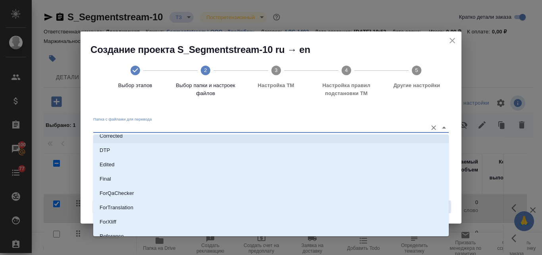
scroll to position [79, 0]
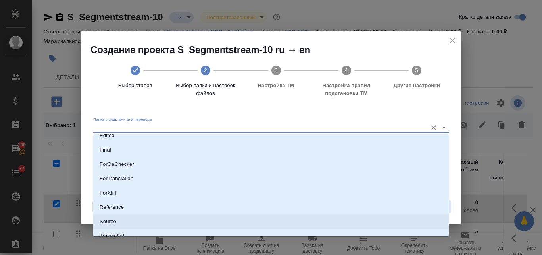
click at [120, 220] on li "Source" at bounding box center [271, 221] width 356 height 14
type input "Source"
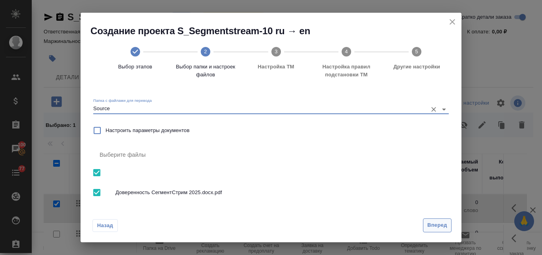
click at [430, 220] on button "Вперед" at bounding box center [437, 225] width 29 height 14
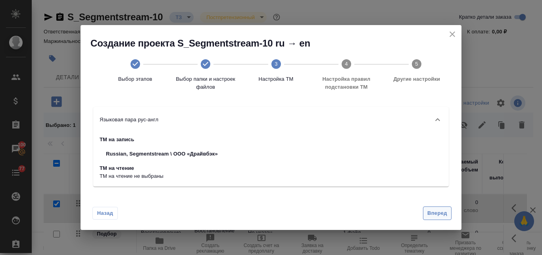
click at [440, 212] on span "Вперед" at bounding box center [438, 212] width 20 height 9
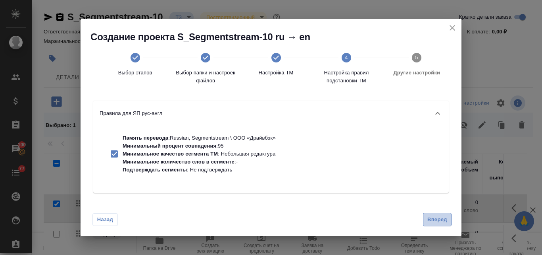
click at [434, 216] on span "Вперед" at bounding box center [438, 219] width 20 height 9
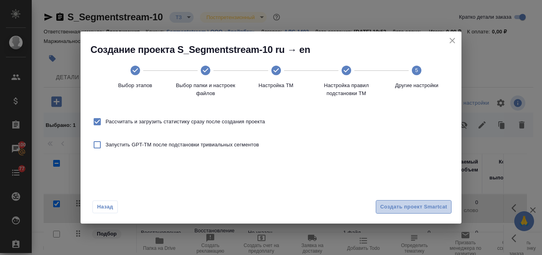
click at [420, 210] on span "Создать проект Smartcat" at bounding box center [413, 206] width 67 height 9
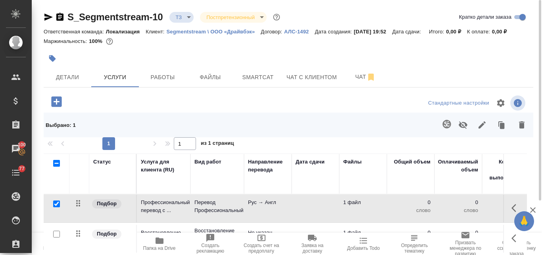
click at [293, 209] on td at bounding box center [316, 208] width 48 height 28
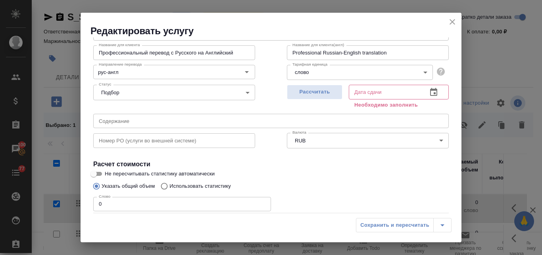
scroll to position [90, 0]
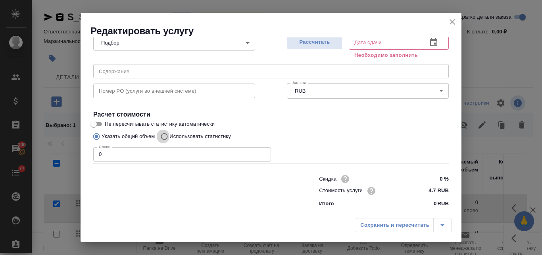
click at [166, 137] on input "Использовать статистику" at bounding box center [163, 136] width 13 height 15
radio input "true"
radio input "false"
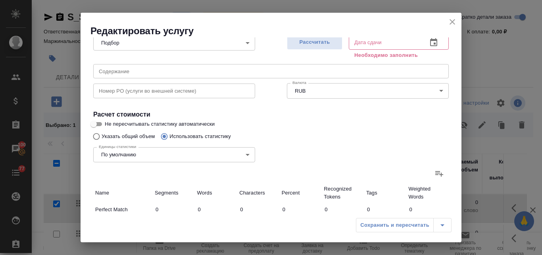
click at [434, 168] on label at bounding box center [439, 173] width 19 height 19
click at [0, 0] on input "file" at bounding box center [0, 0] width 0 height 0
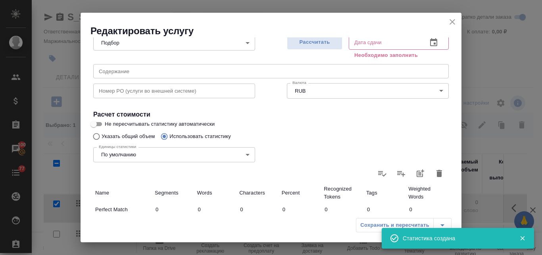
type input "1"
type input "8"
type input "9"
type input "272"
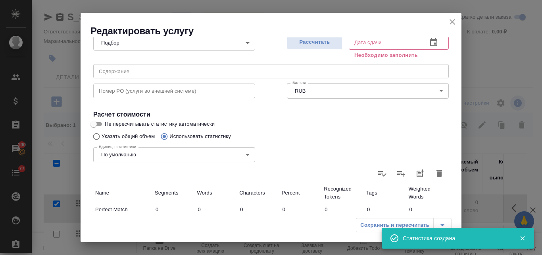
type input "2153"
type input "3"
type input "48"
type input "394"
type input "1"
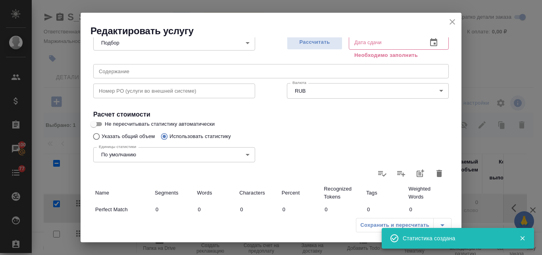
type input "18"
type input "157"
type input "12"
type input "470"
type input "3983"
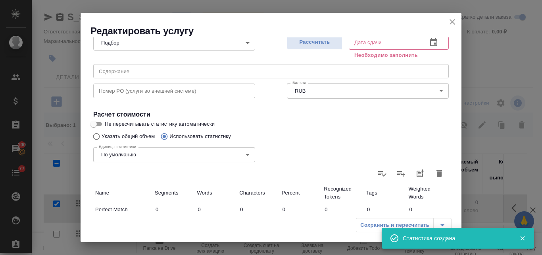
type input "26"
type input "809"
type input "6695"
type input "26"
type input "809"
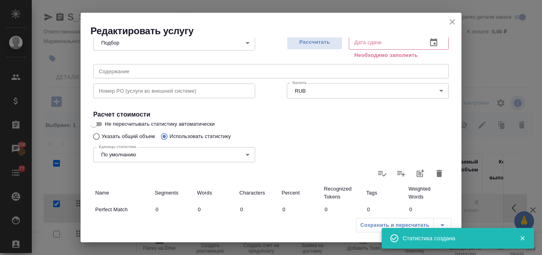
type input "6695"
click at [313, 44] on span "Рассчитать" at bounding box center [314, 42] width 47 height 9
type input "11.09.2025 19:54"
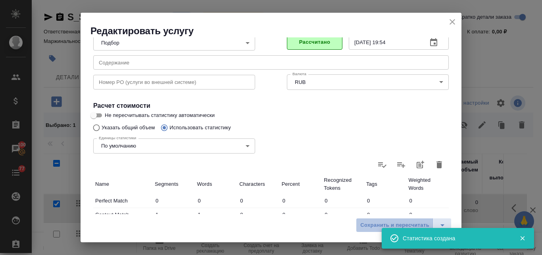
click at [374, 223] on span "Сохранить и пересчитать" at bounding box center [395, 224] width 69 height 9
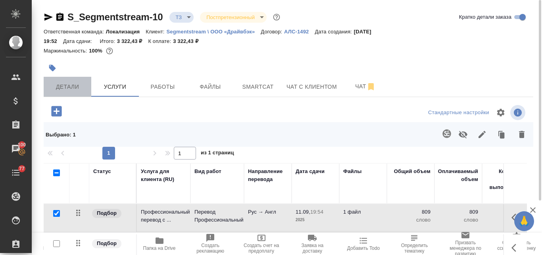
click at [56, 82] on span "Детали" at bounding box center [67, 87] width 38 height 10
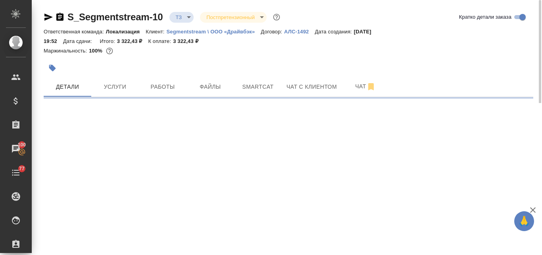
select select "RU"
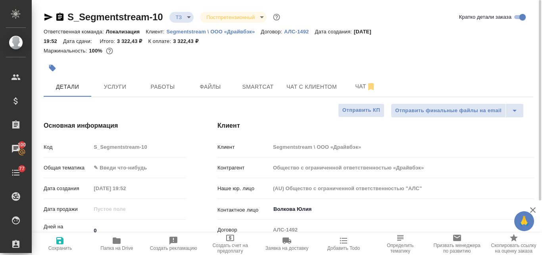
type textarea "x"
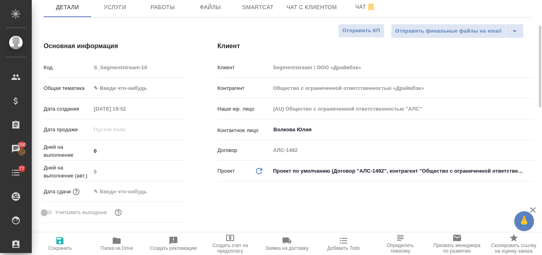
click at [118, 89] on body "🙏 .cls-1 fill:#fff; AWATERA Valyaeva Anna Клиенты Спецификации Заказы 100 Чаты …" at bounding box center [271, 127] width 542 height 255
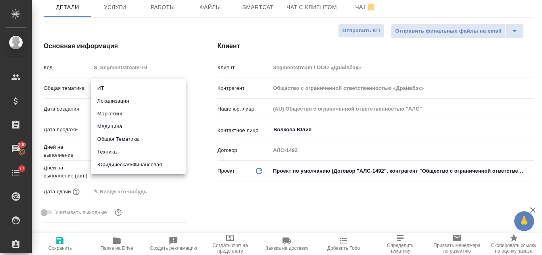
click at [134, 162] on li "Юридическая/Финансовая" at bounding box center [138, 164] width 95 height 13
type input "yr-fn"
type textarea "x"
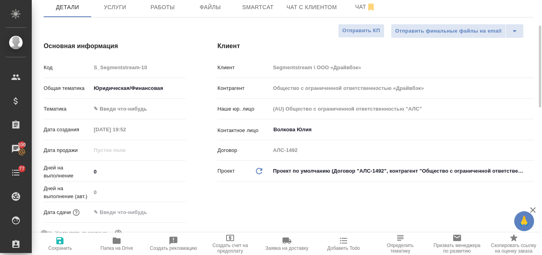
click at [64, 241] on icon "button" at bounding box center [59, 240] width 7 height 7
type textarea "x"
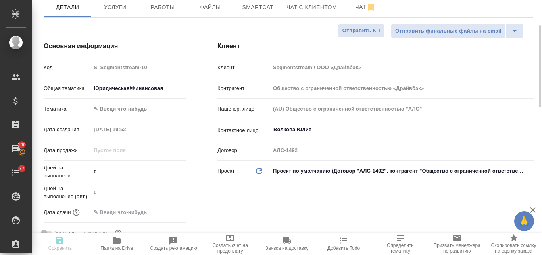
type textarea "x"
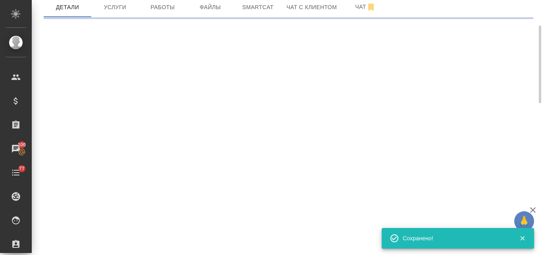
select select "RU"
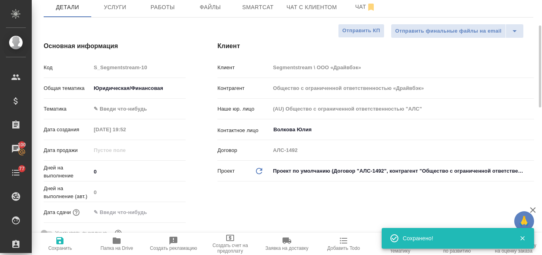
type textarea "x"
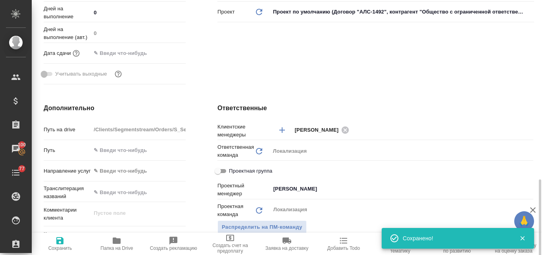
scroll to position [318, 0]
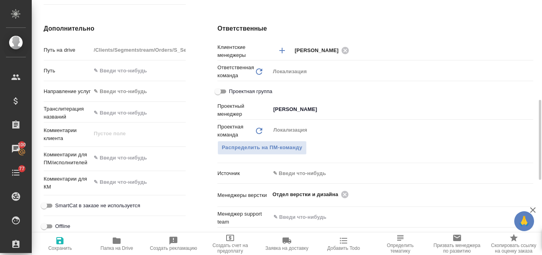
type textarea "x"
click at [111, 159] on textarea at bounding box center [138, 157] width 94 height 13
type textarea "x"
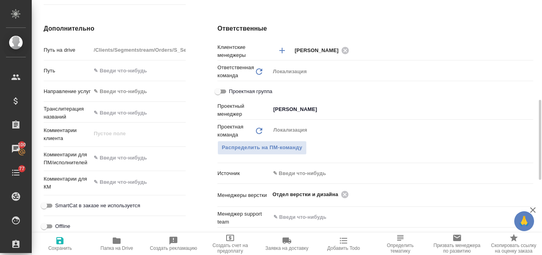
type textarea "x"
paste textarea "Сколько будет стоить перевод доверенности?"
type textarea "Сколько будет стоить перевод доверенности?"
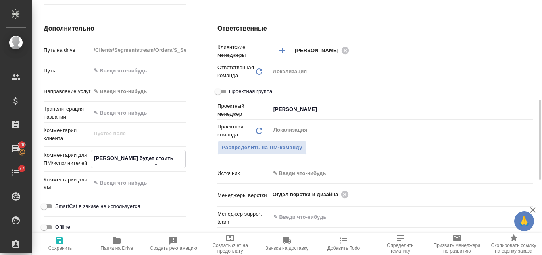
type textarea "x"
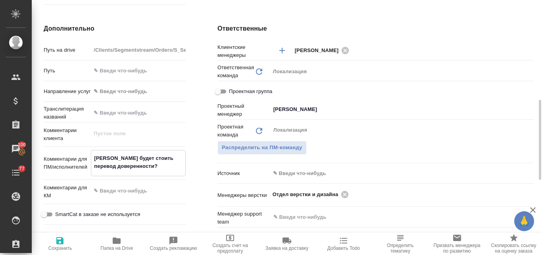
type textarea "Сколько будет стоить перевод доверенности?"
type textarea "x"
click at [58, 237] on icon "button" at bounding box center [59, 240] width 7 height 7
type textarea "x"
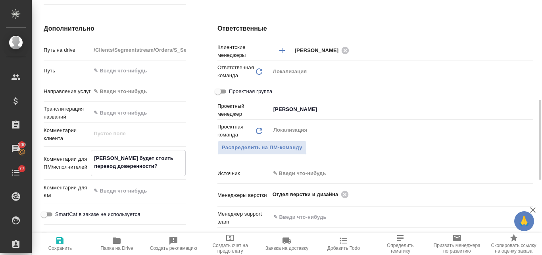
type textarea "x"
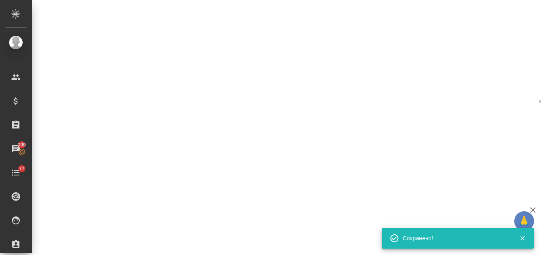
select select "RU"
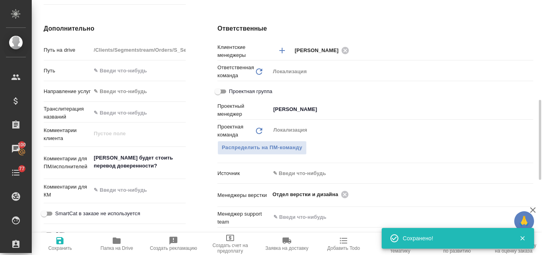
type textarea "x"
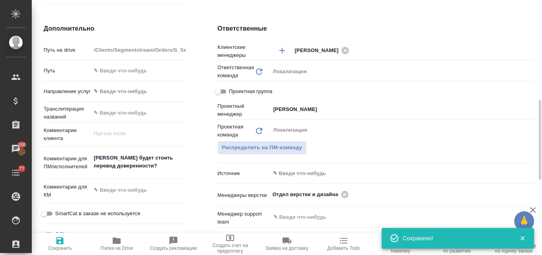
type textarea "x"
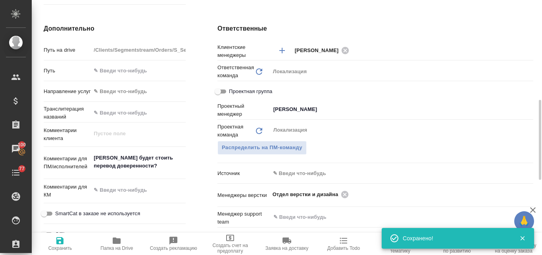
type textarea "x"
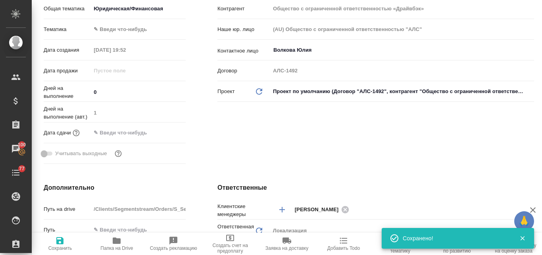
scroll to position [0, 0]
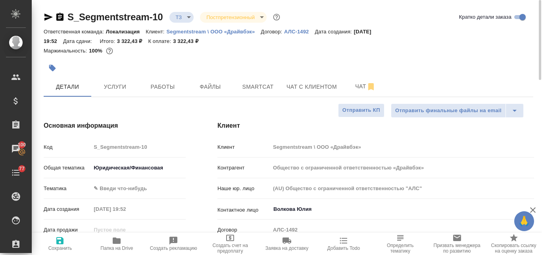
type textarea "x"
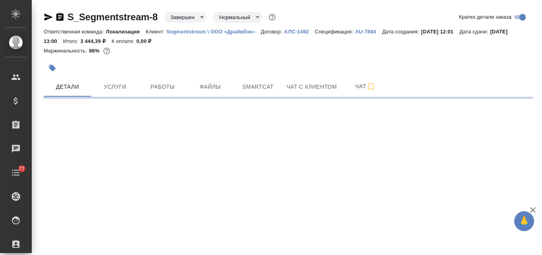
select select "RU"
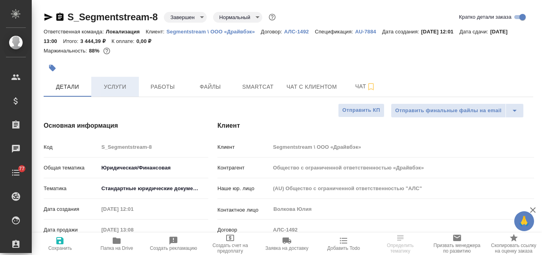
type textarea "x"
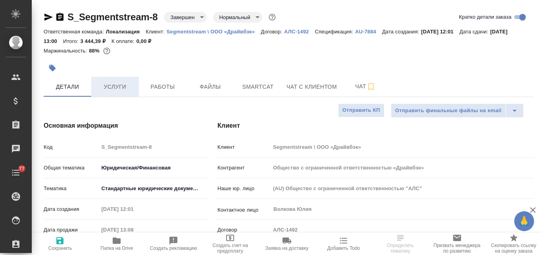
type textarea "x"
click at [112, 89] on span "Услуги" at bounding box center [115, 87] width 38 height 10
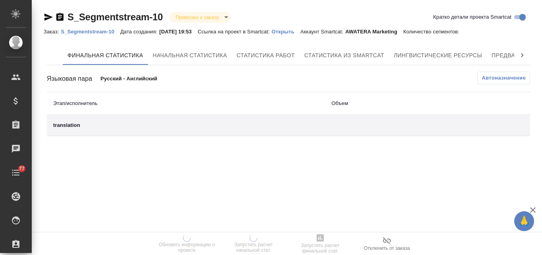
click at [297, 29] on p "Открыть" at bounding box center [286, 32] width 29 height 6
